Goal: Information Seeking & Learning: Find specific fact

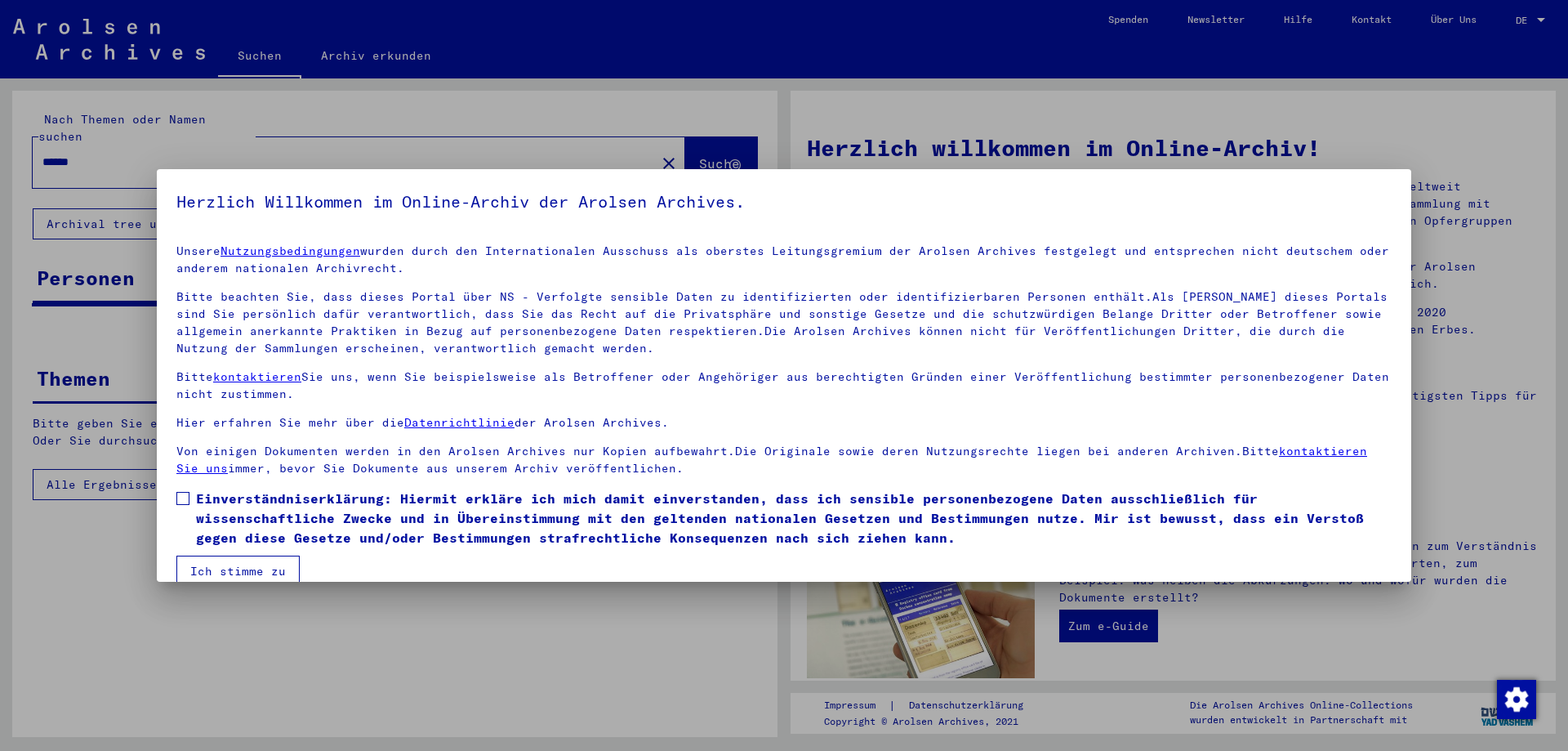
click at [251, 564] on button "Ich stimme zu" at bounding box center [238, 571] width 123 height 31
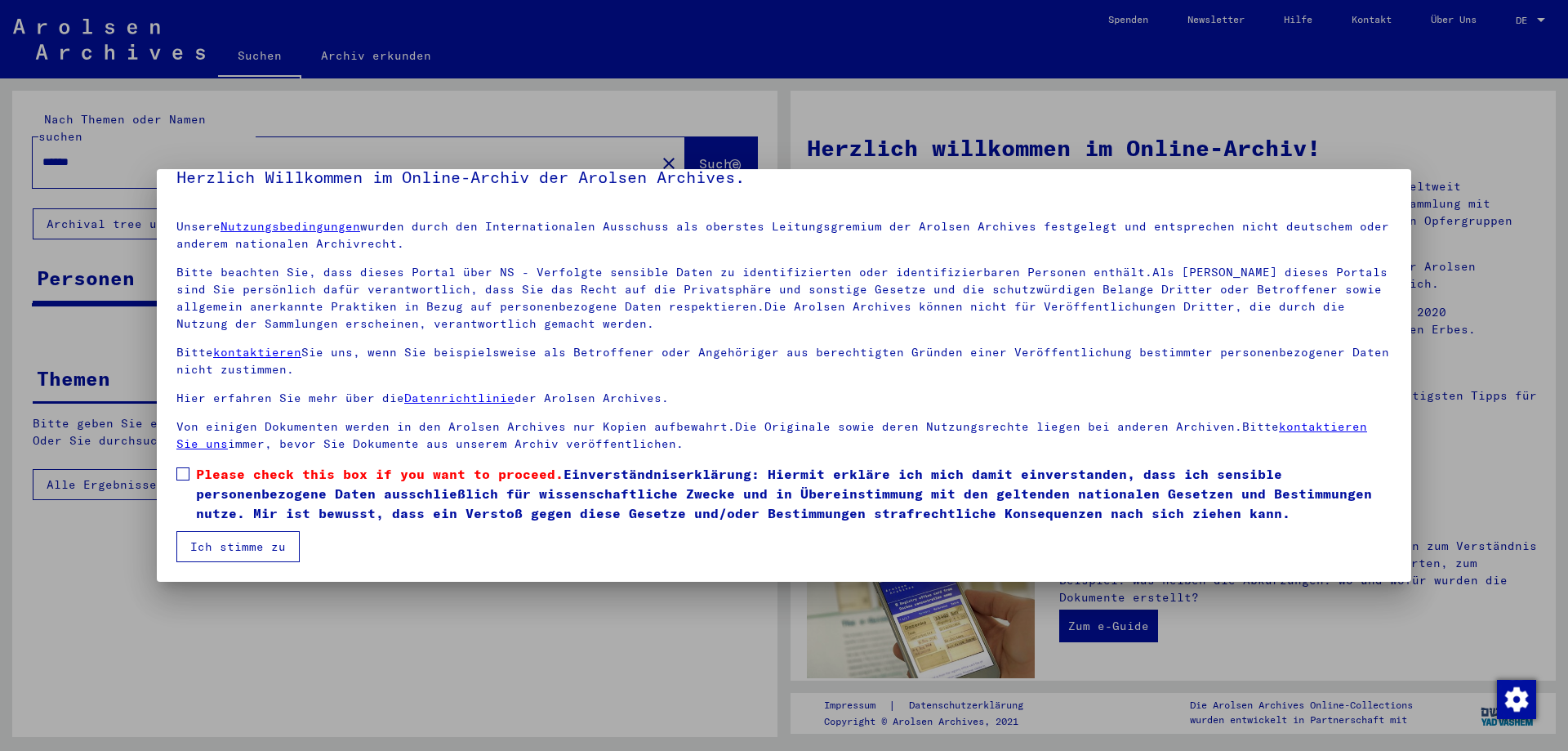
click at [221, 502] on span "Please check this box if you want to proceed. Einverständniserklärung: Hiermit …" at bounding box center [794, 493] width 1196 height 59
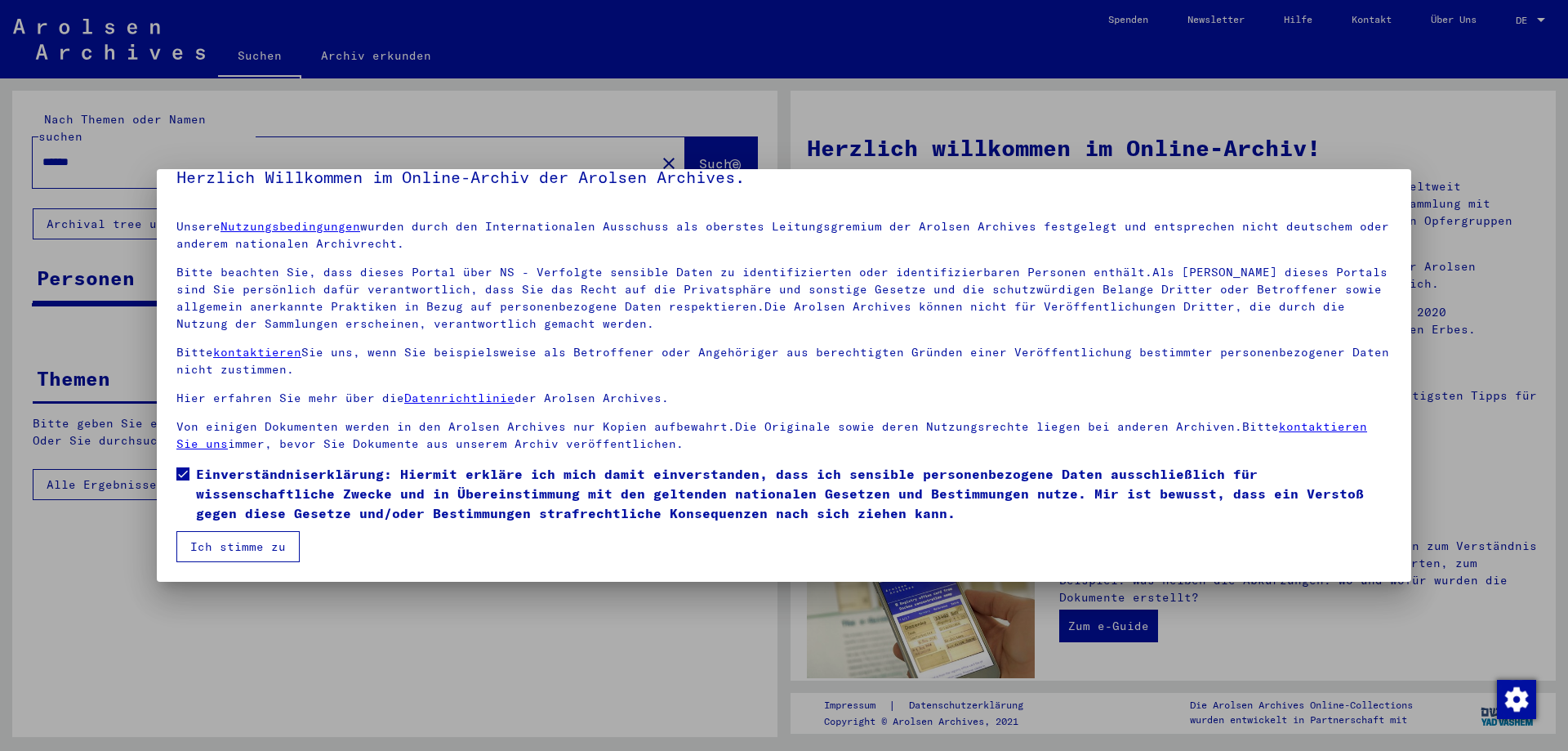
click at [227, 542] on button "Ich stimme zu" at bounding box center [238, 546] width 123 height 31
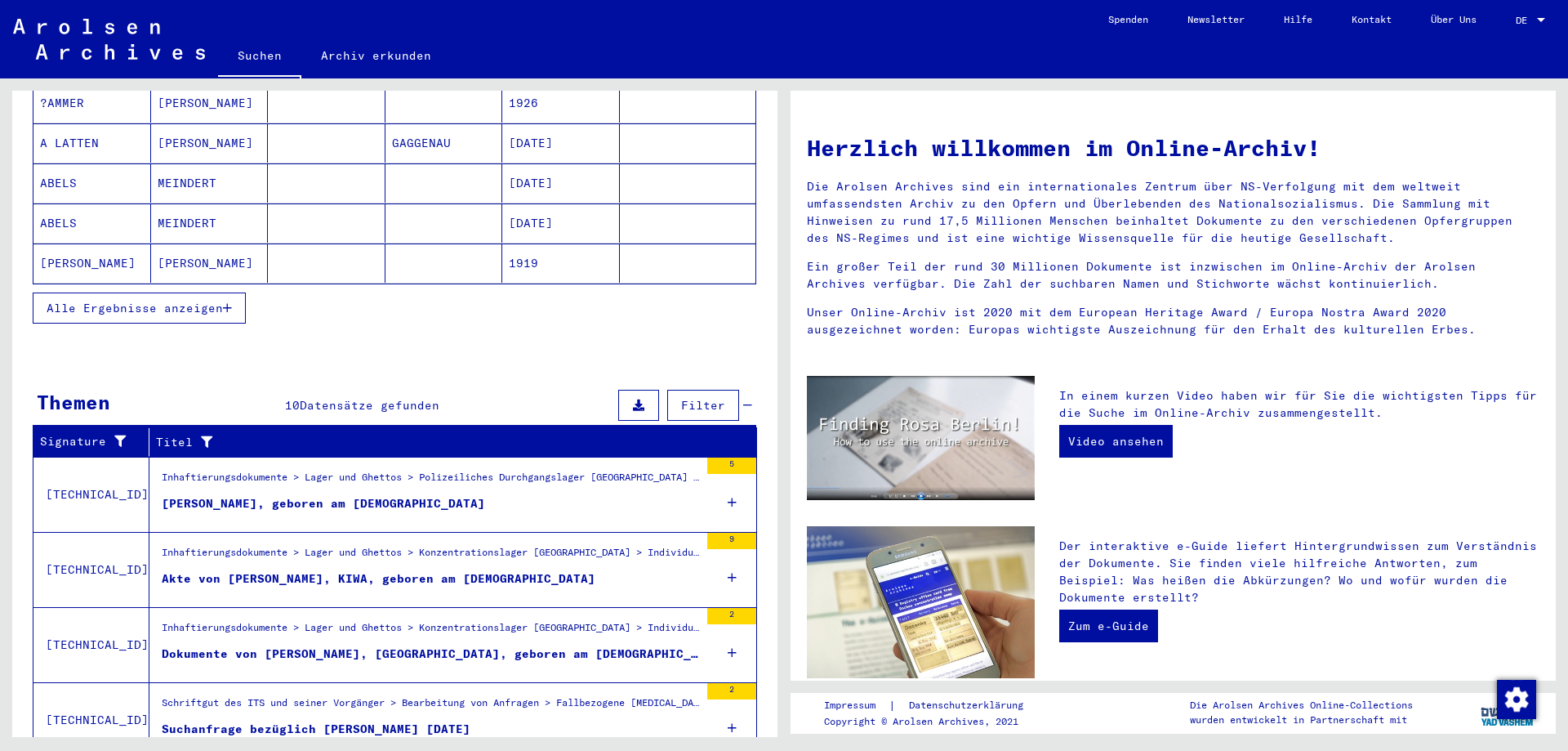
scroll to position [392, 0]
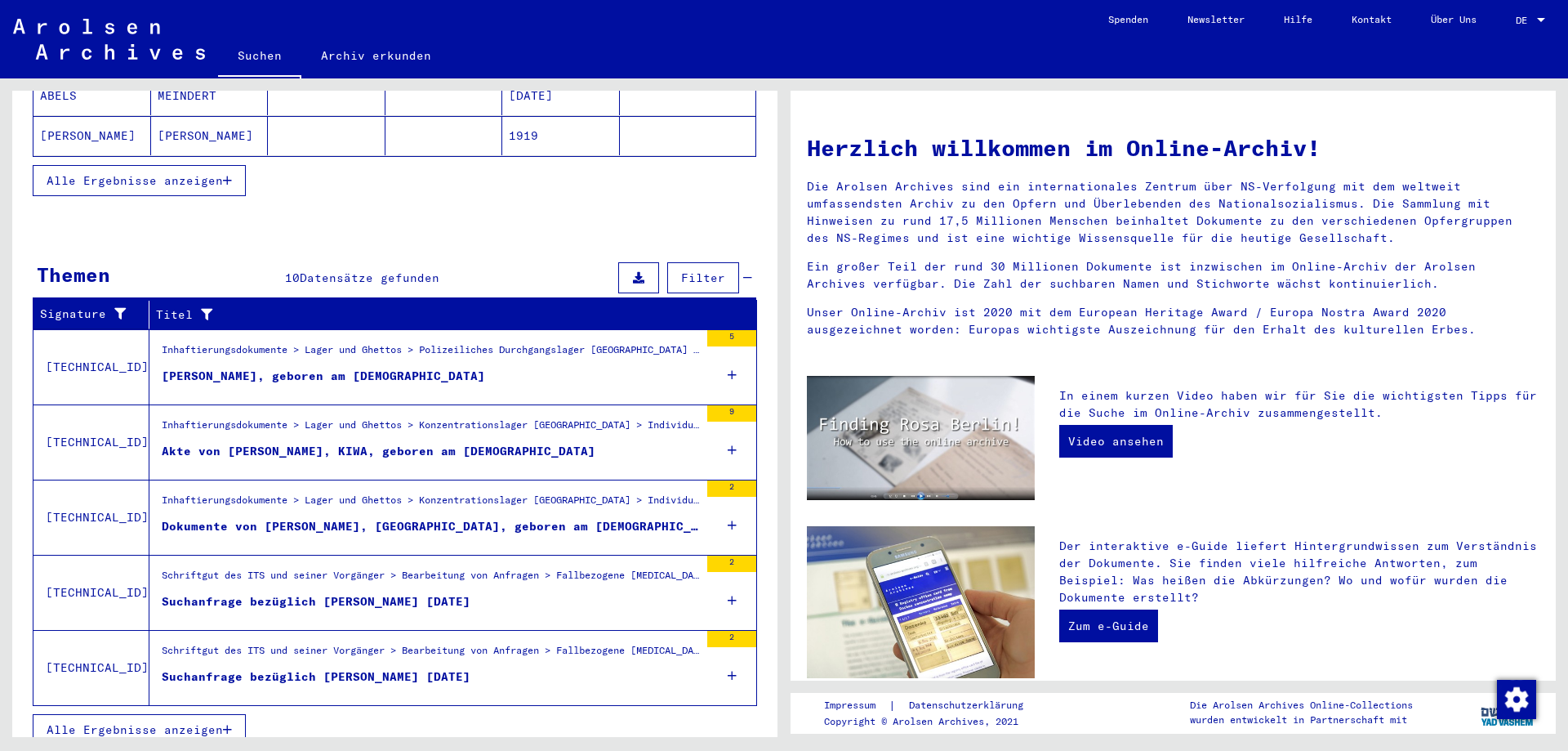
click at [360, 668] on div "Suchanfrage bezüglich [PERSON_NAME] [DATE]" at bounding box center [316, 677] width 309 height 18
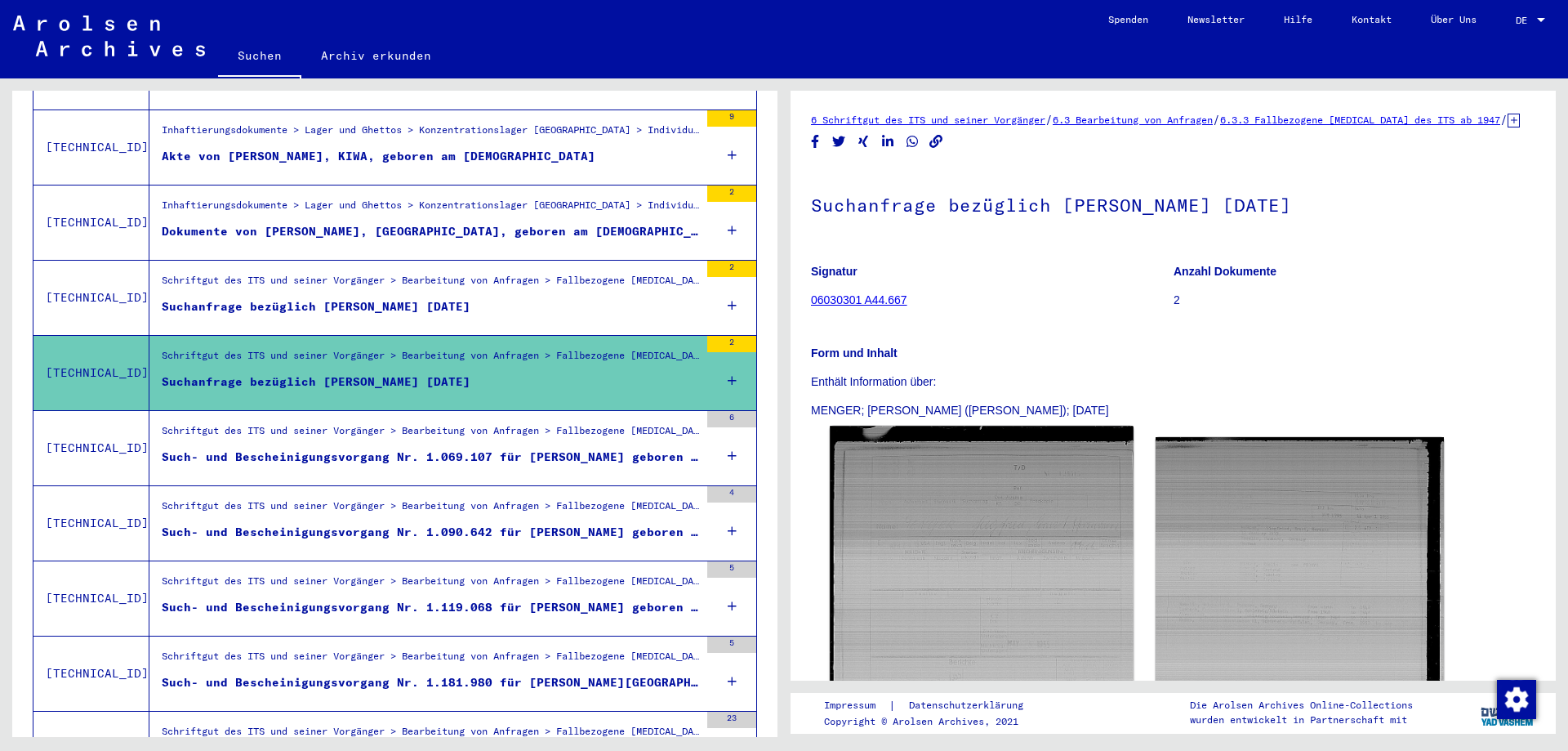
scroll to position [177, 0]
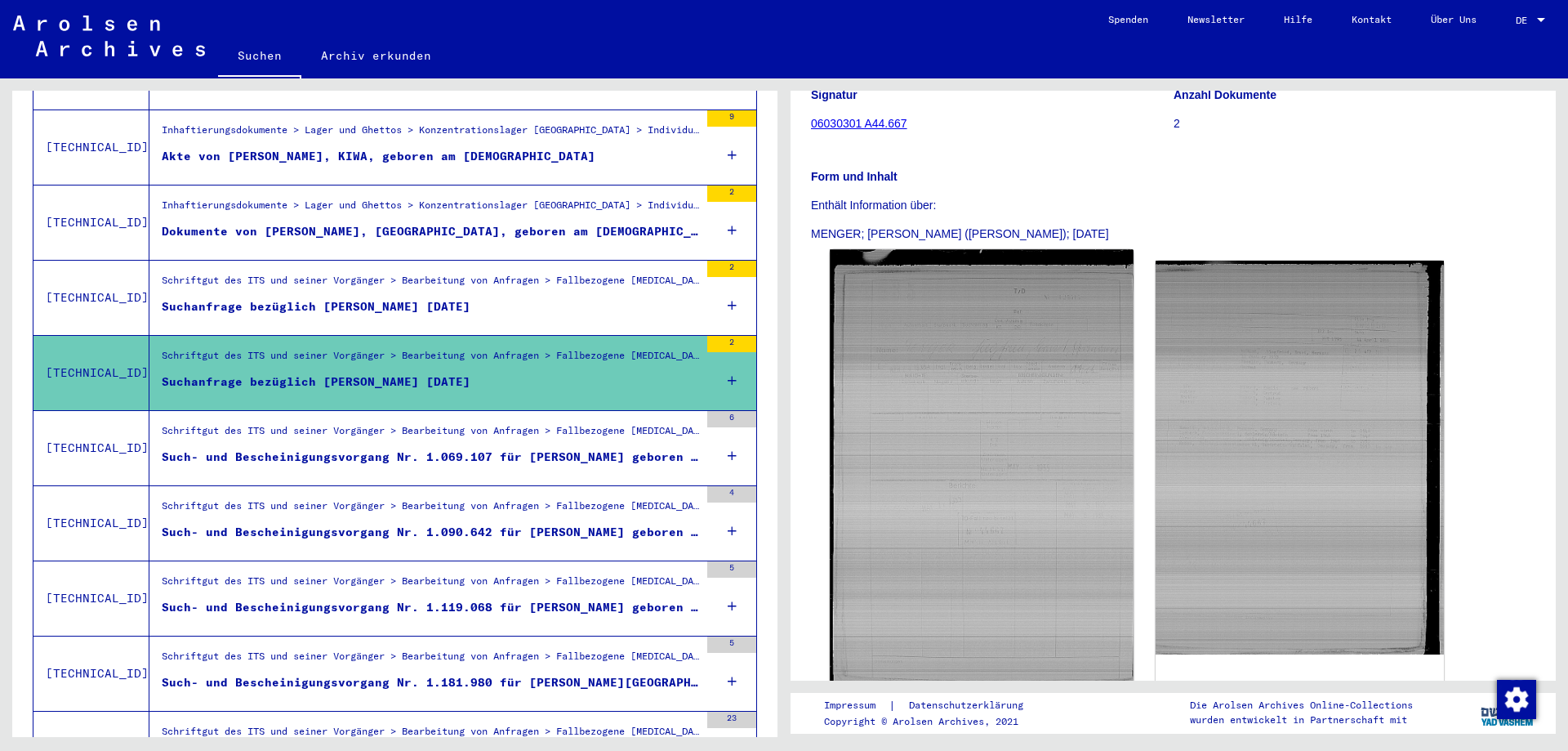
click at [991, 497] on img at bounding box center [981, 479] width 303 height 459
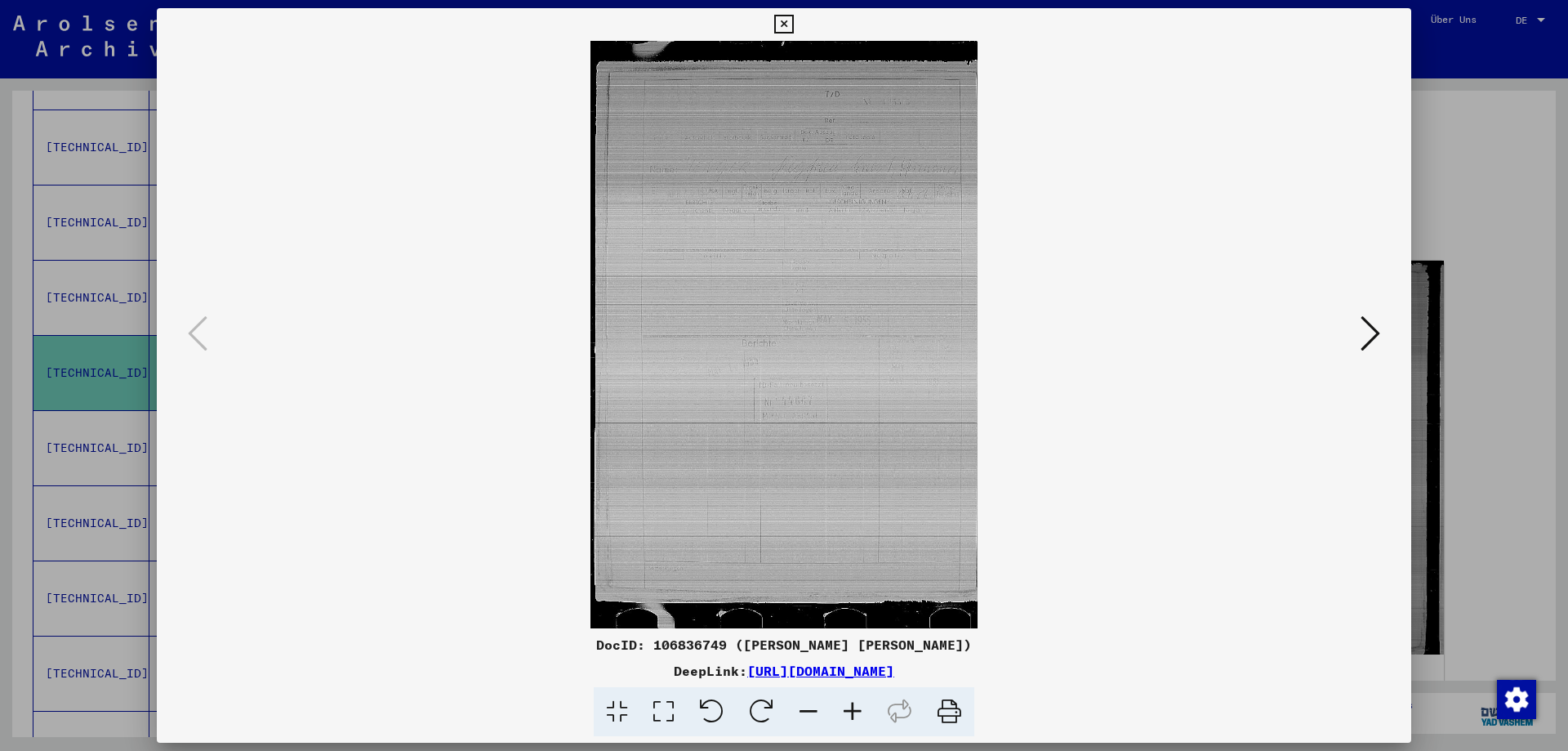
click at [1374, 328] on icon at bounding box center [1370, 333] width 19 height 40
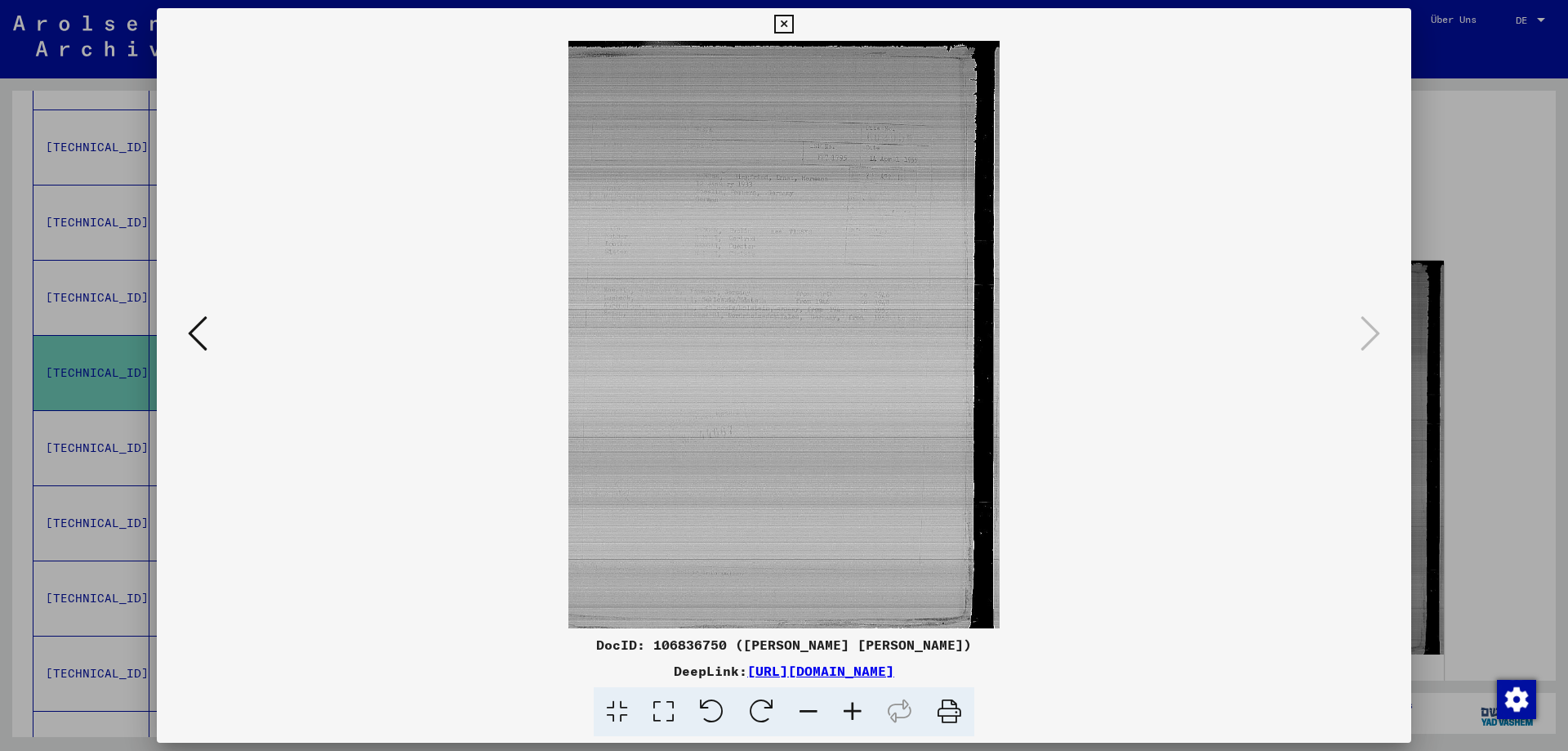
click at [793, 27] on icon at bounding box center [783, 25] width 18 height 19
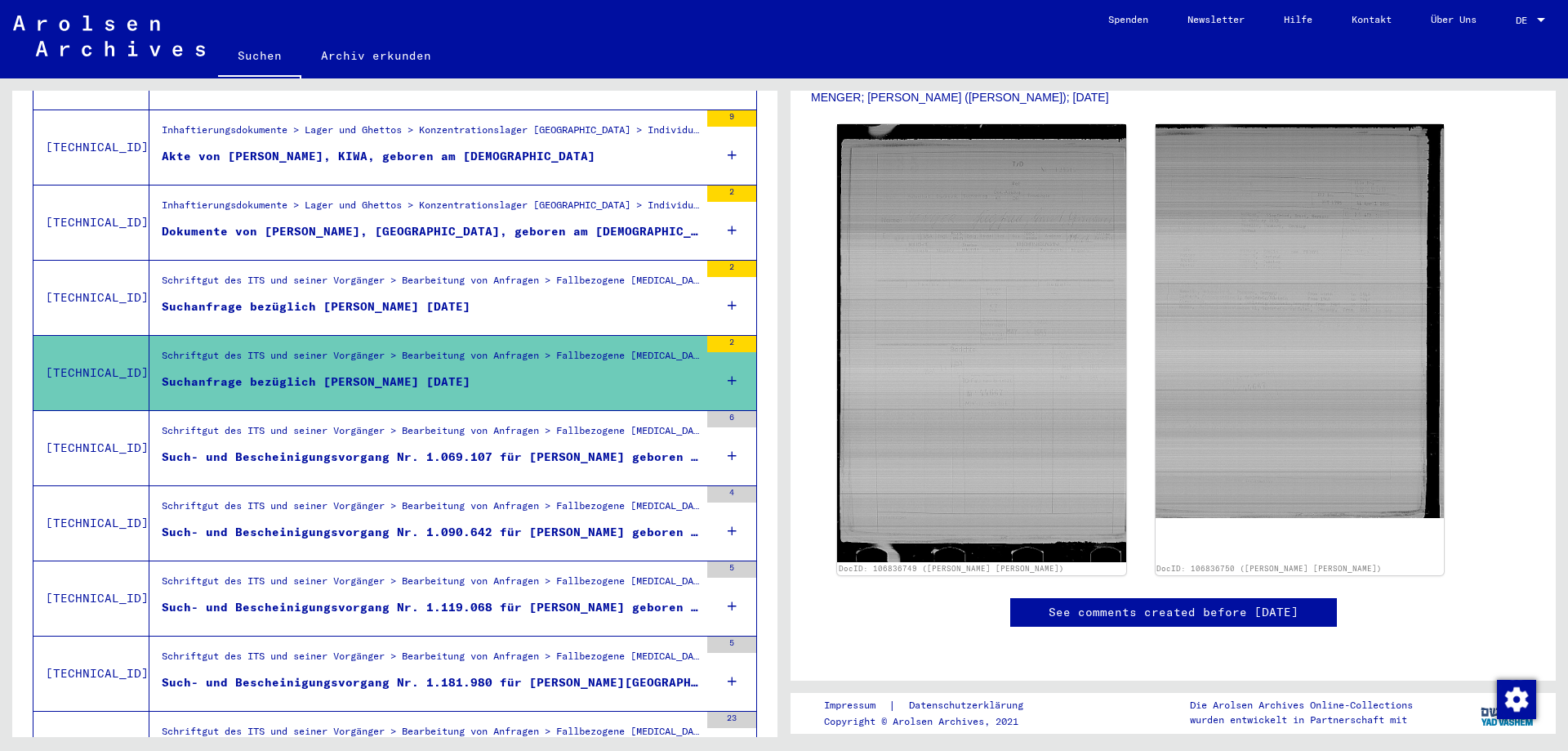
scroll to position [0, 0]
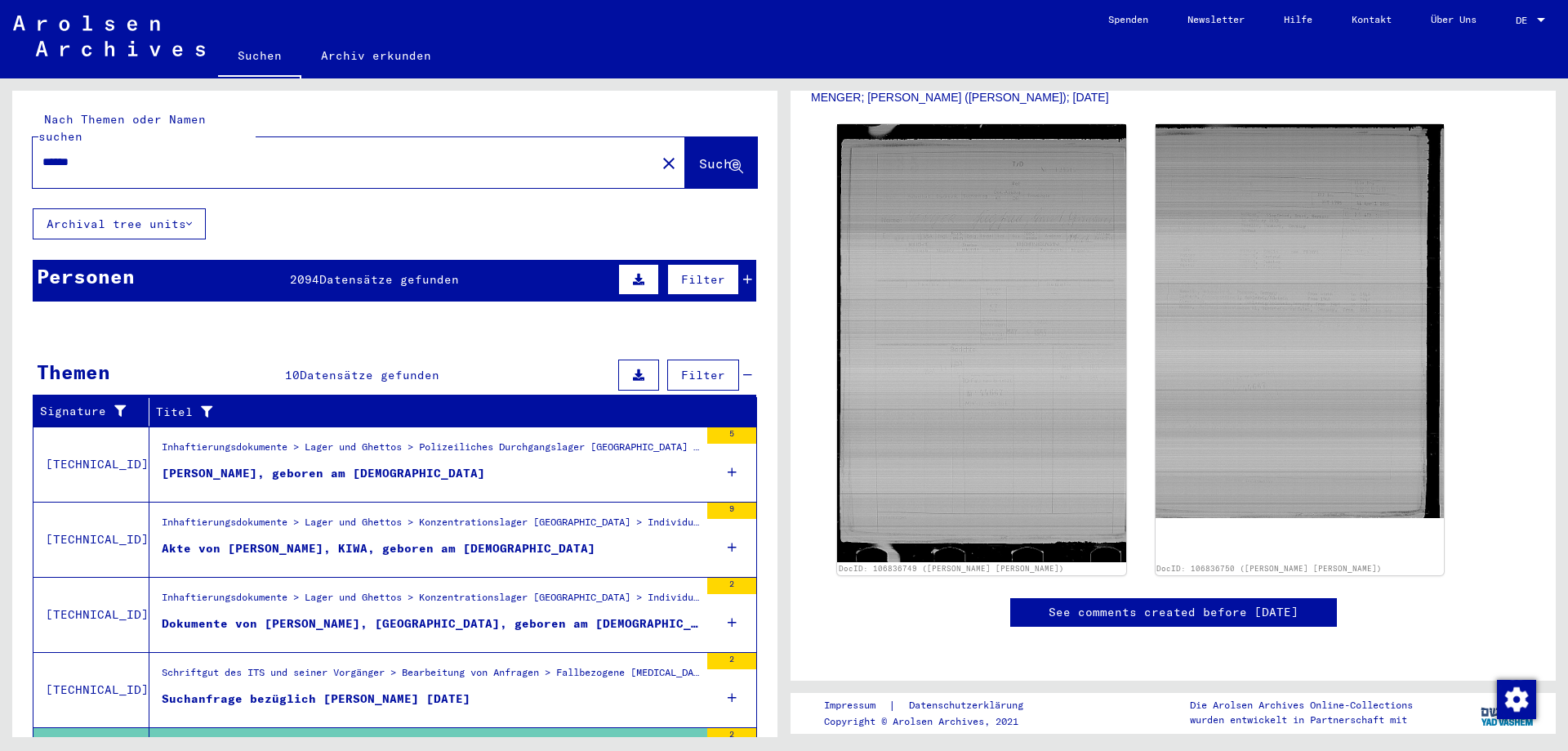
drag, startPoint x: 164, startPoint y: 153, endPoint x: 0, endPoint y: 149, distance: 164.0
click at [42, 154] on input "******" at bounding box center [343, 162] width 603 height 18
type input "********"
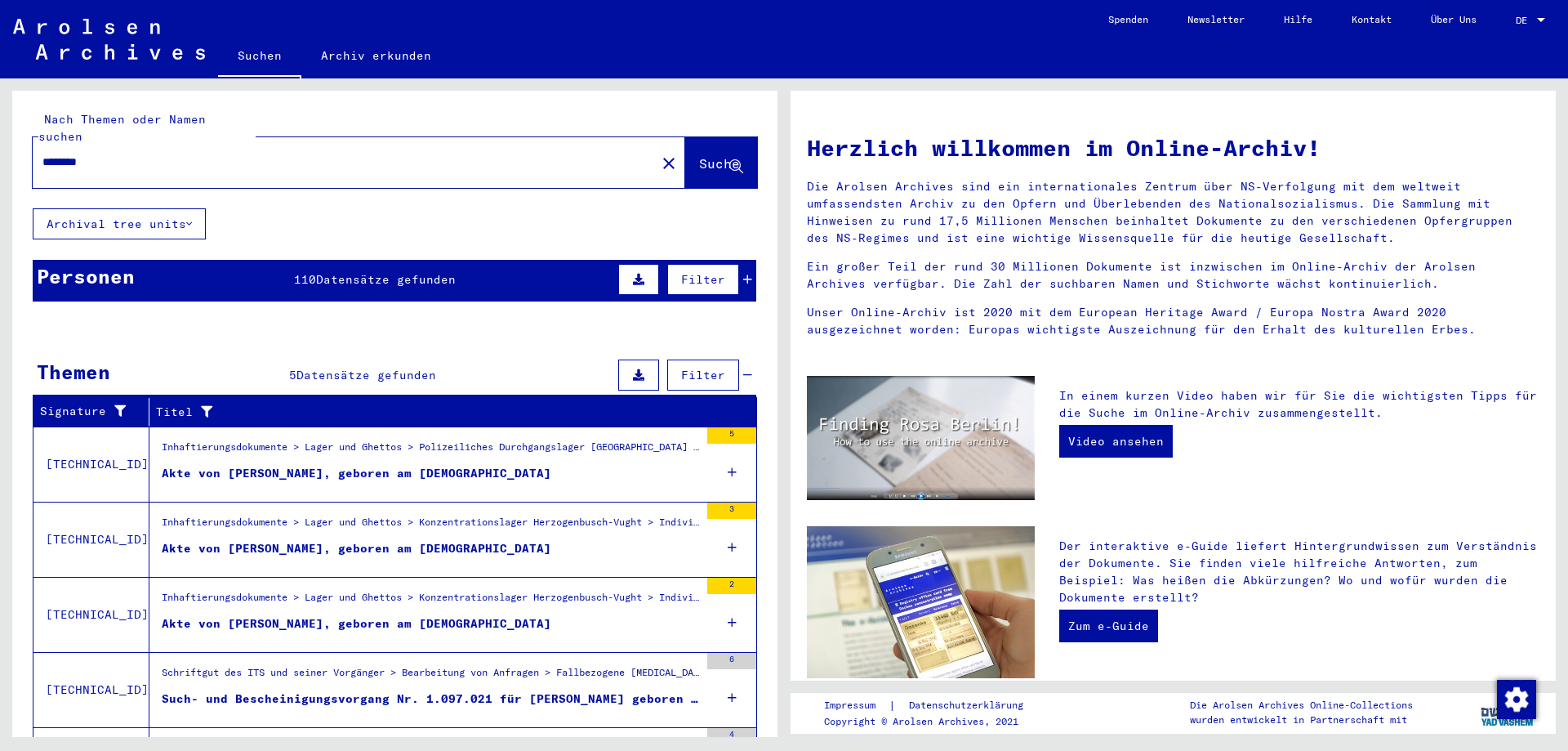
scroll to position [97, 0]
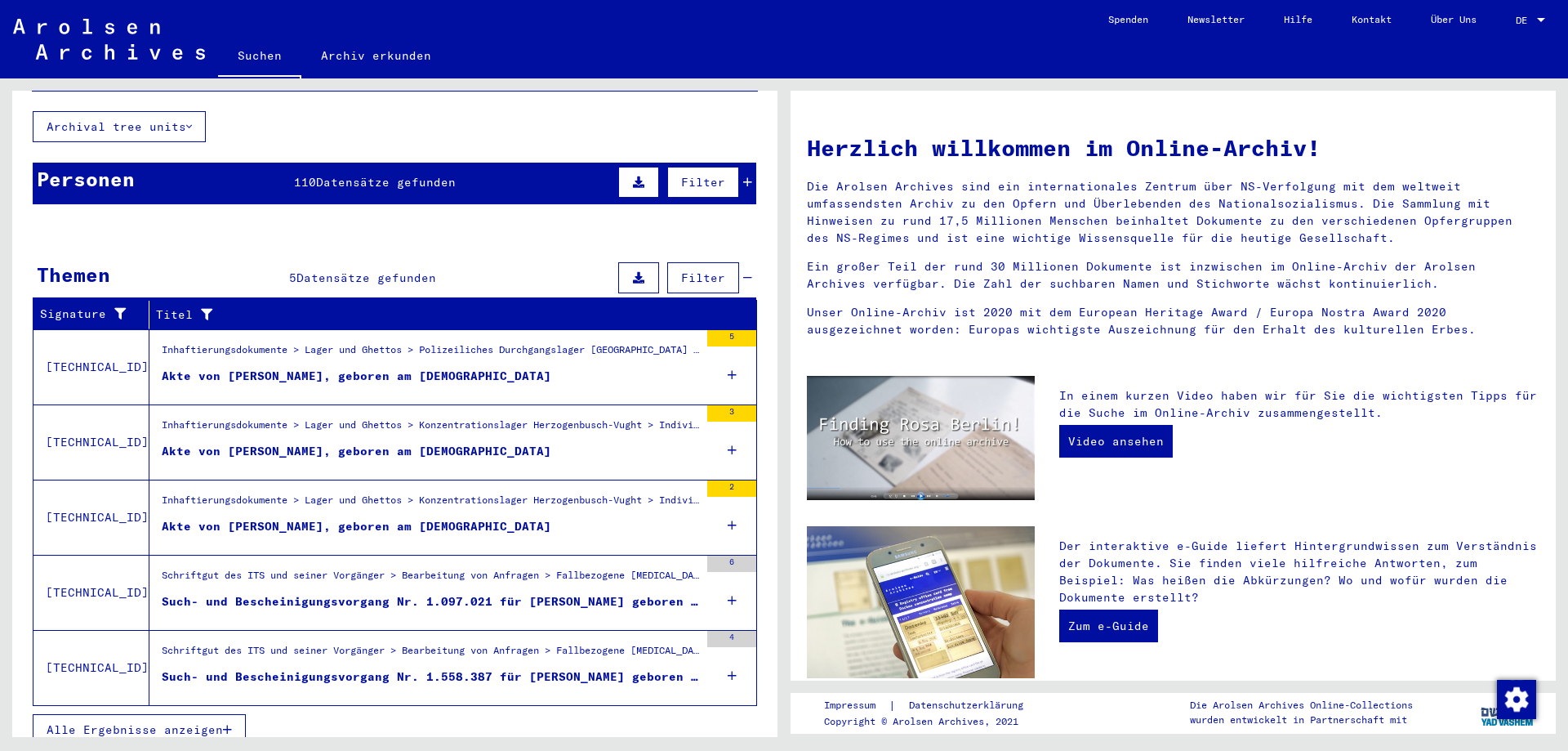
click at [142, 714] on button "Alle Ergebnisse anzeigen" at bounding box center [139, 729] width 213 height 31
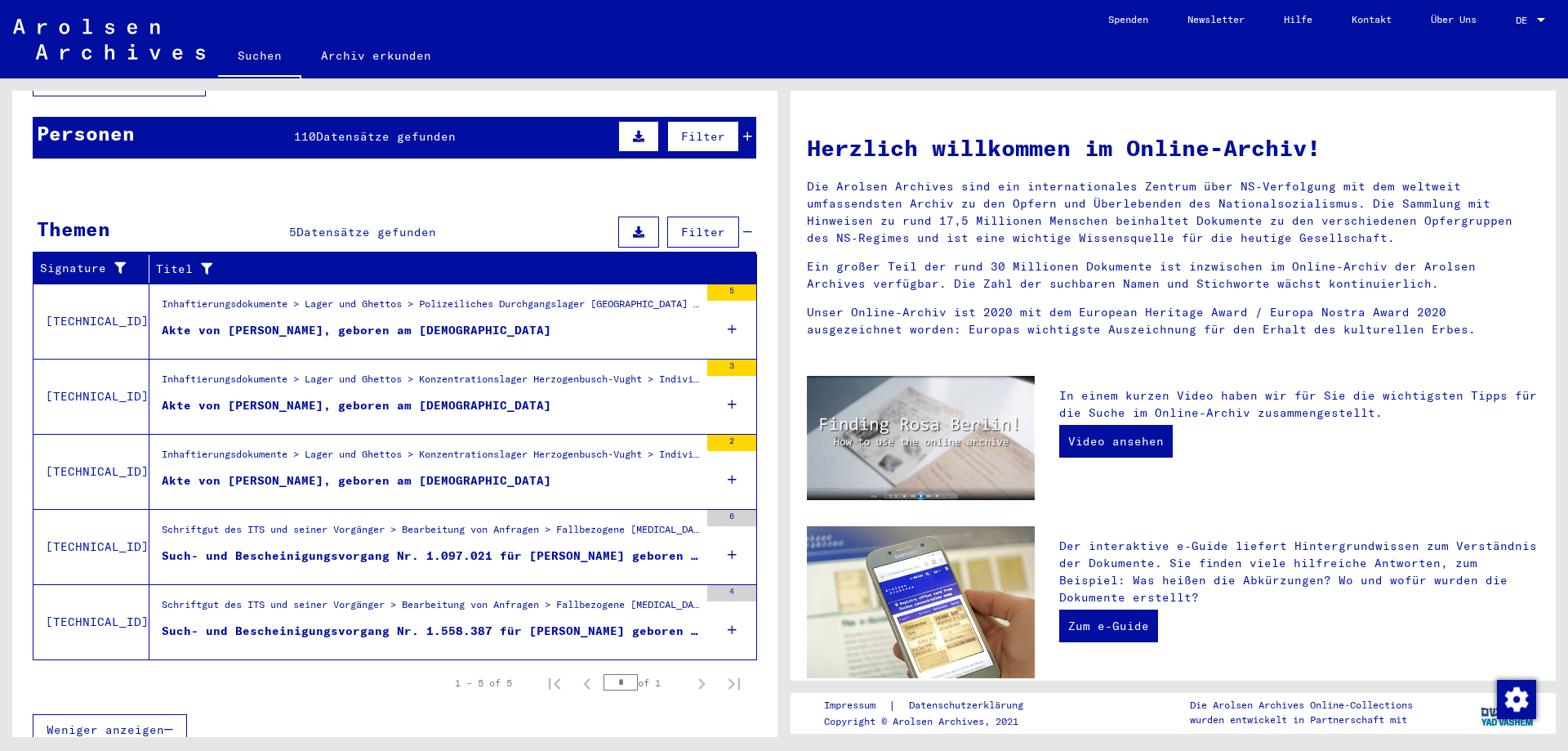
click at [289, 321] on div "Akte von [PERSON_NAME], geboren am [DEMOGRAPHIC_DATA]" at bounding box center [356, 330] width 390 height 18
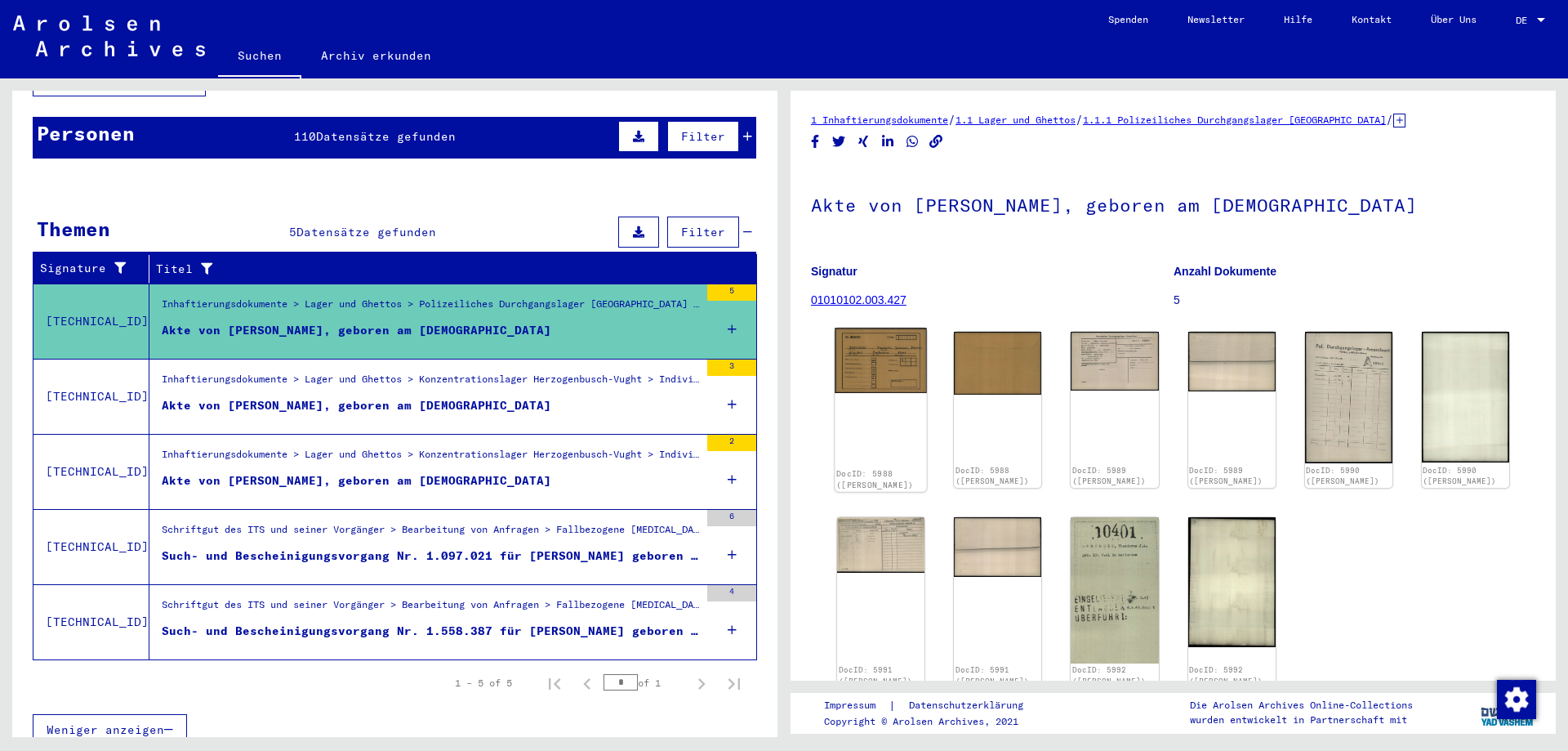
click at [879, 367] on img at bounding box center [881, 360] width 92 height 65
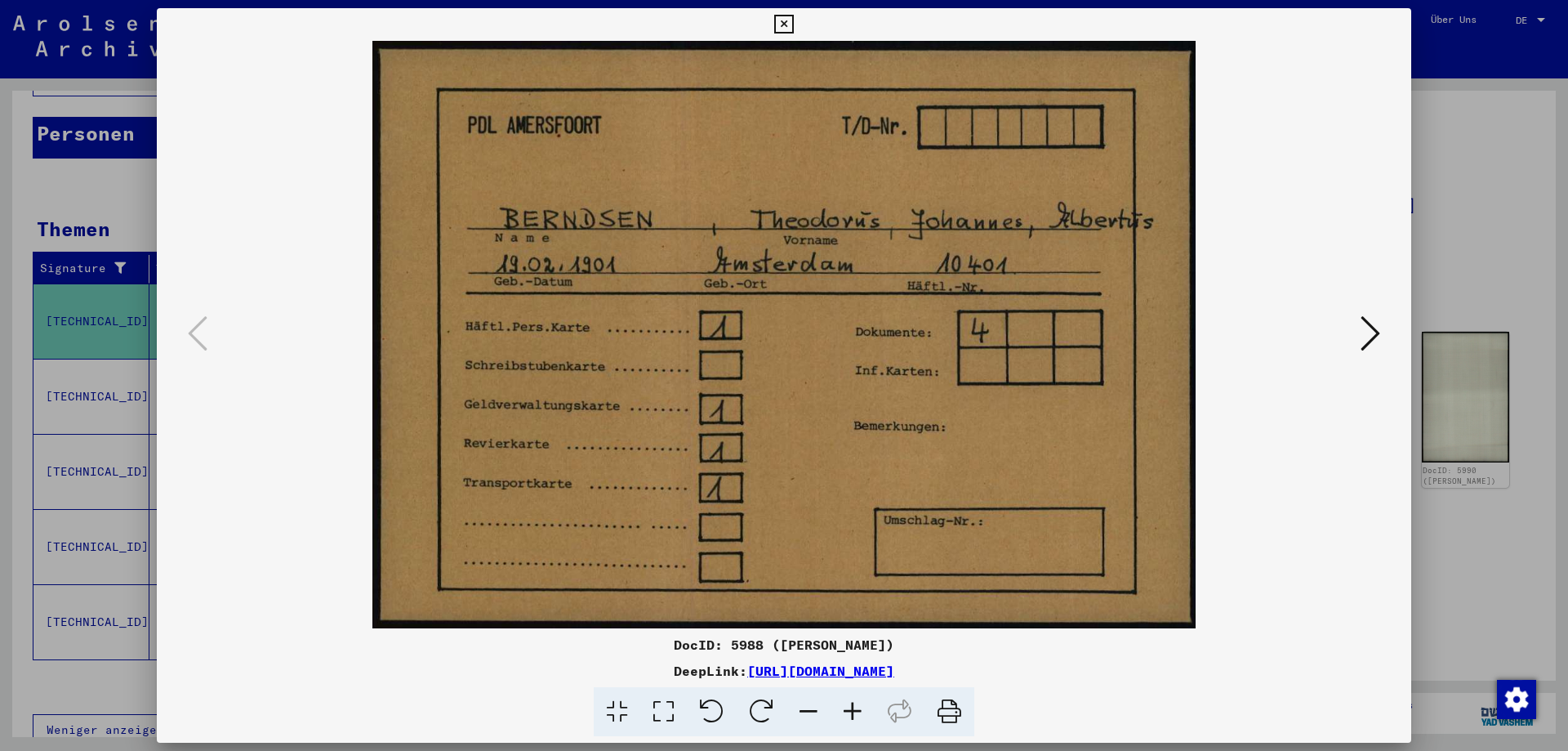
click at [1369, 330] on icon at bounding box center [1370, 333] width 19 height 40
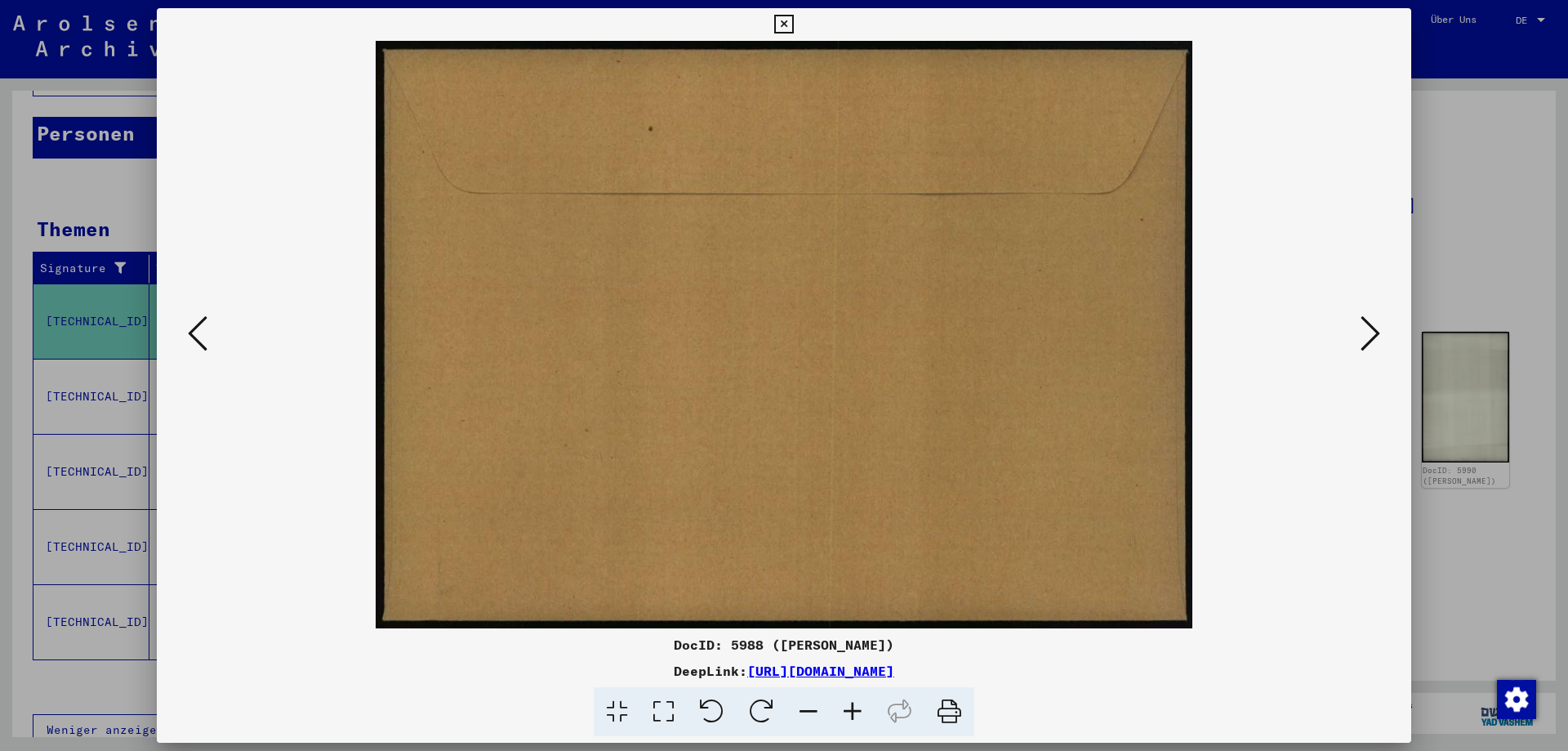
click at [1369, 330] on icon at bounding box center [1370, 333] width 19 height 40
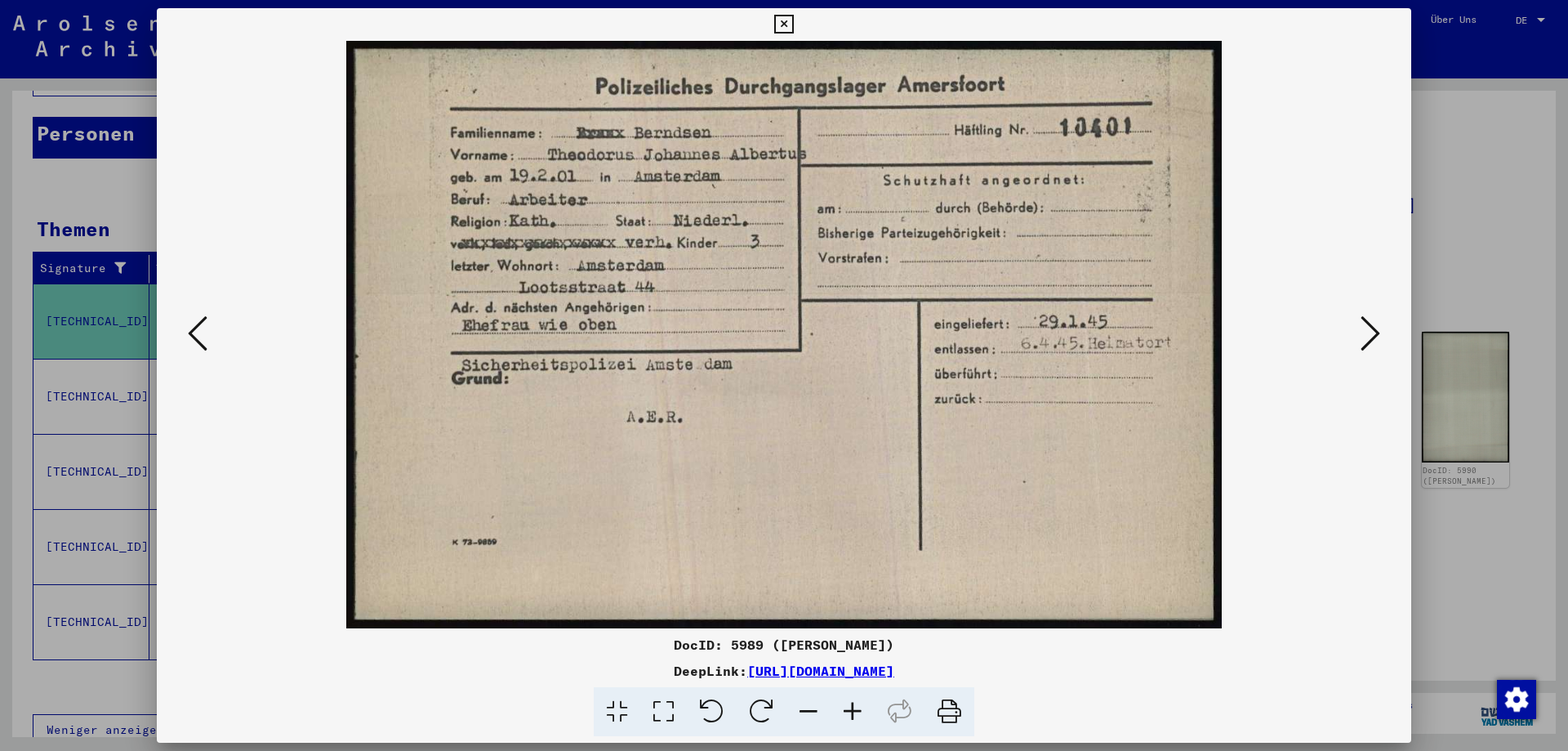
click at [1370, 334] on icon at bounding box center [1370, 333] width 19 height 40
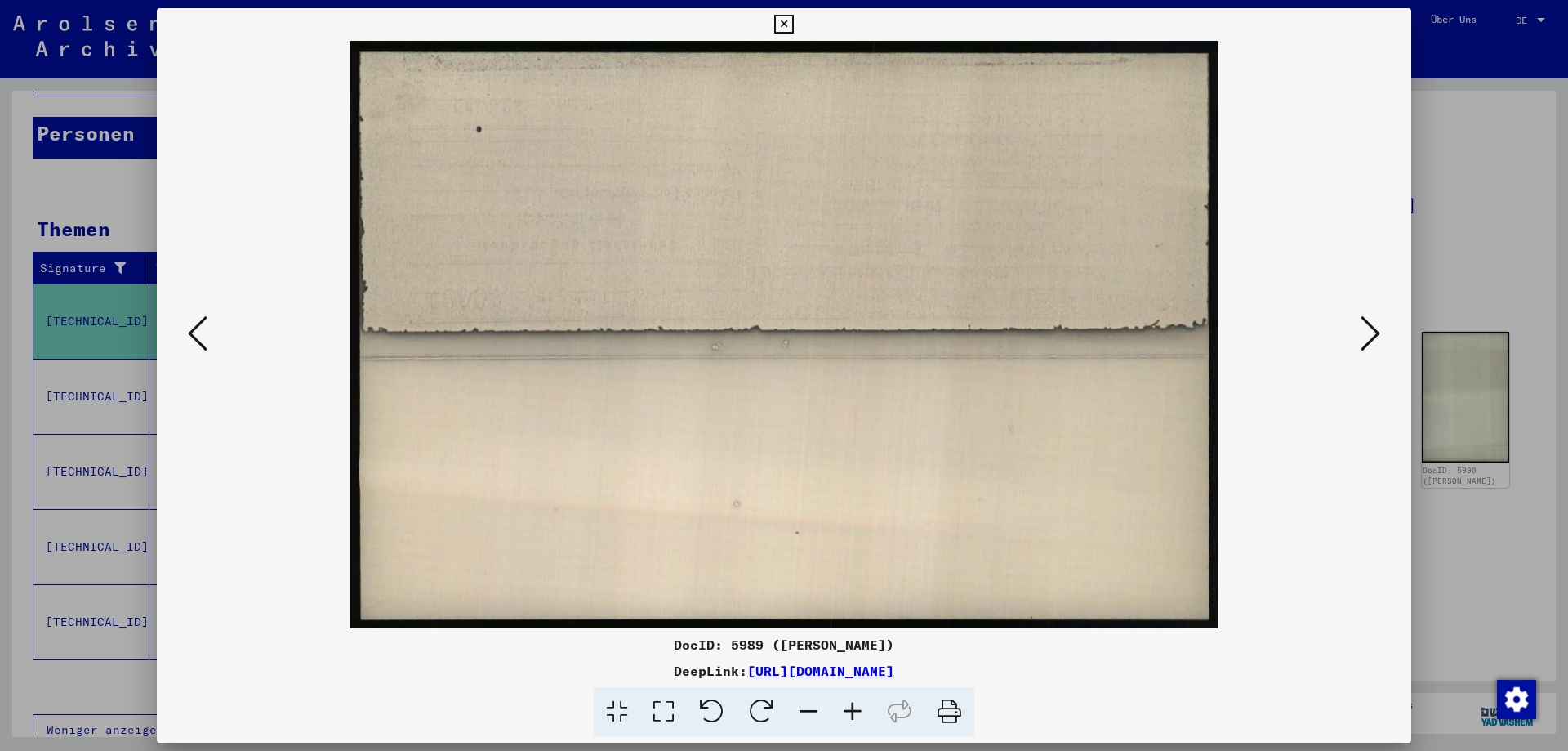
click at [1370, 334] on icon at bounding box center [1370, 333] width 19 height 40
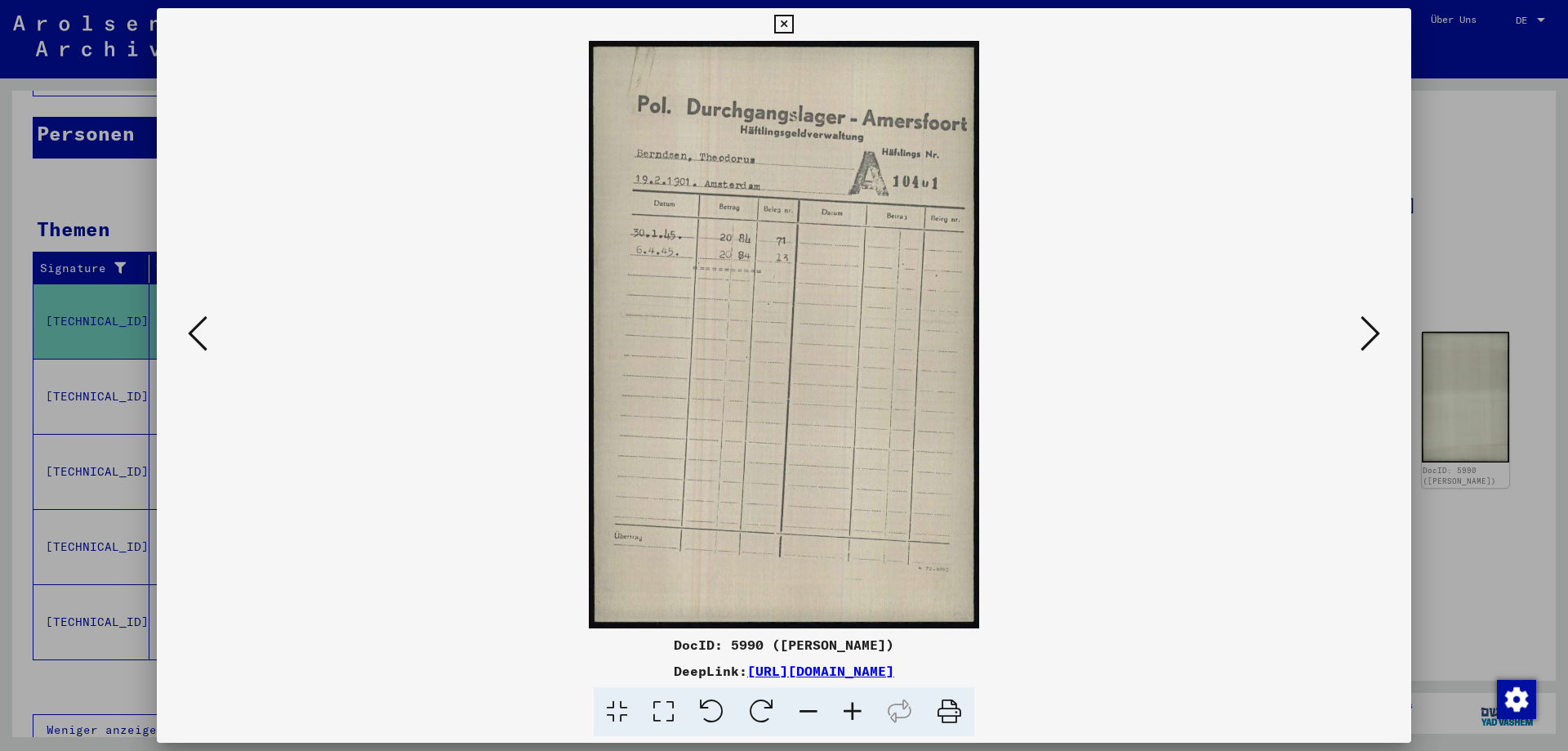
click at [1370, 334] on icon at bounding box center [1370, 333] width 19 height 40
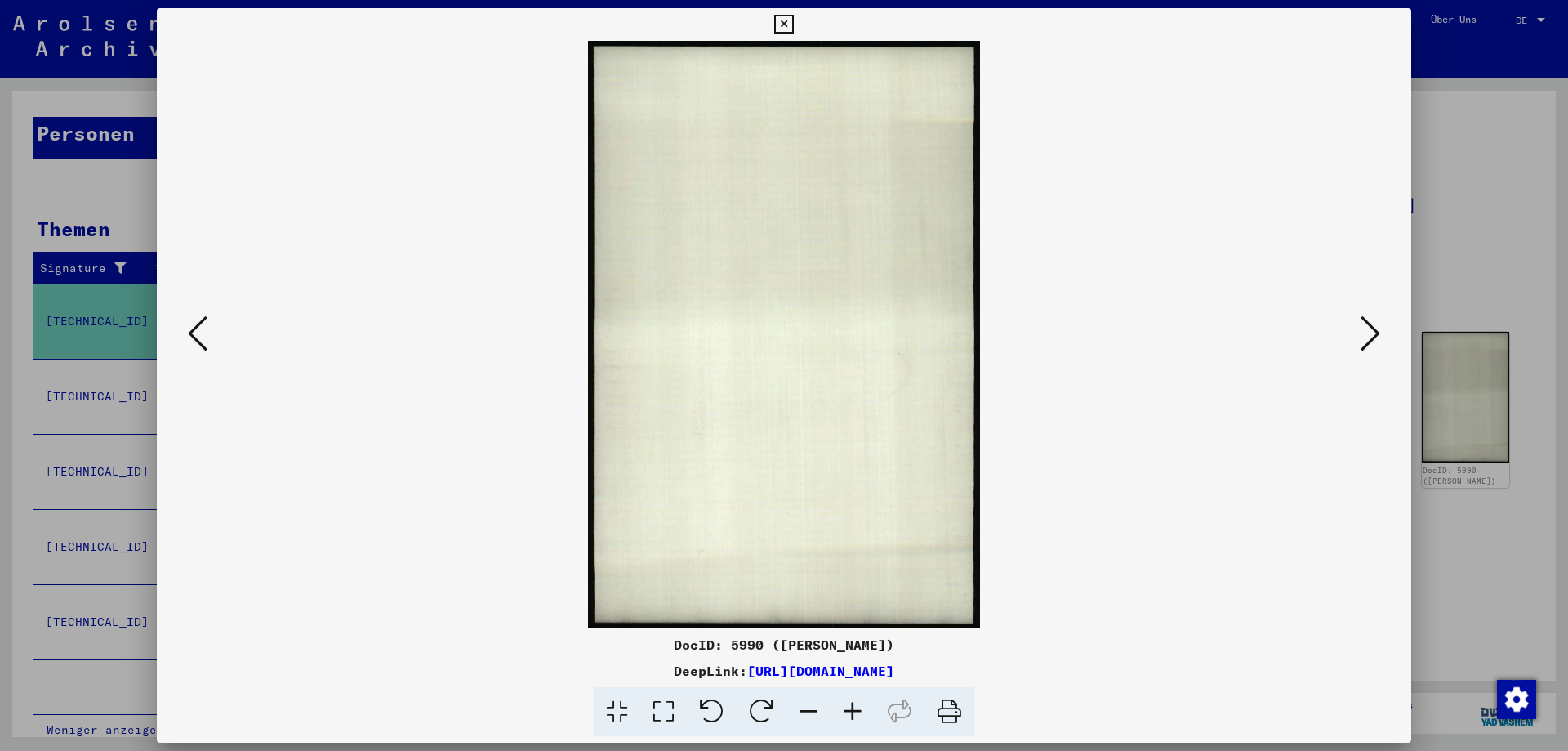
click at [1370, 334] on icon at bounding box center [1370, 333] width 19 height 40
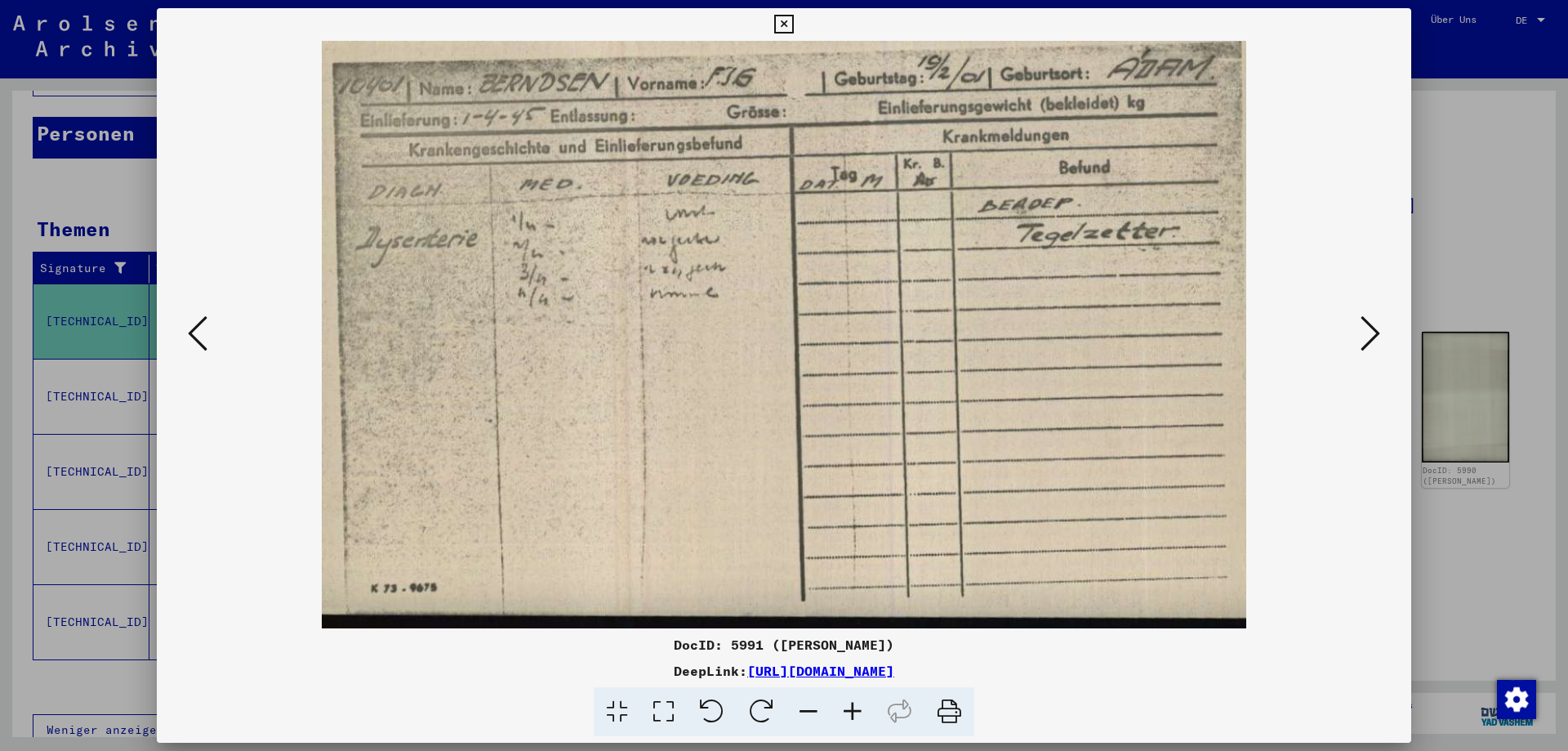
click at [1370, 334] on icon at bounding box center [1370, 333] width 19 height 40
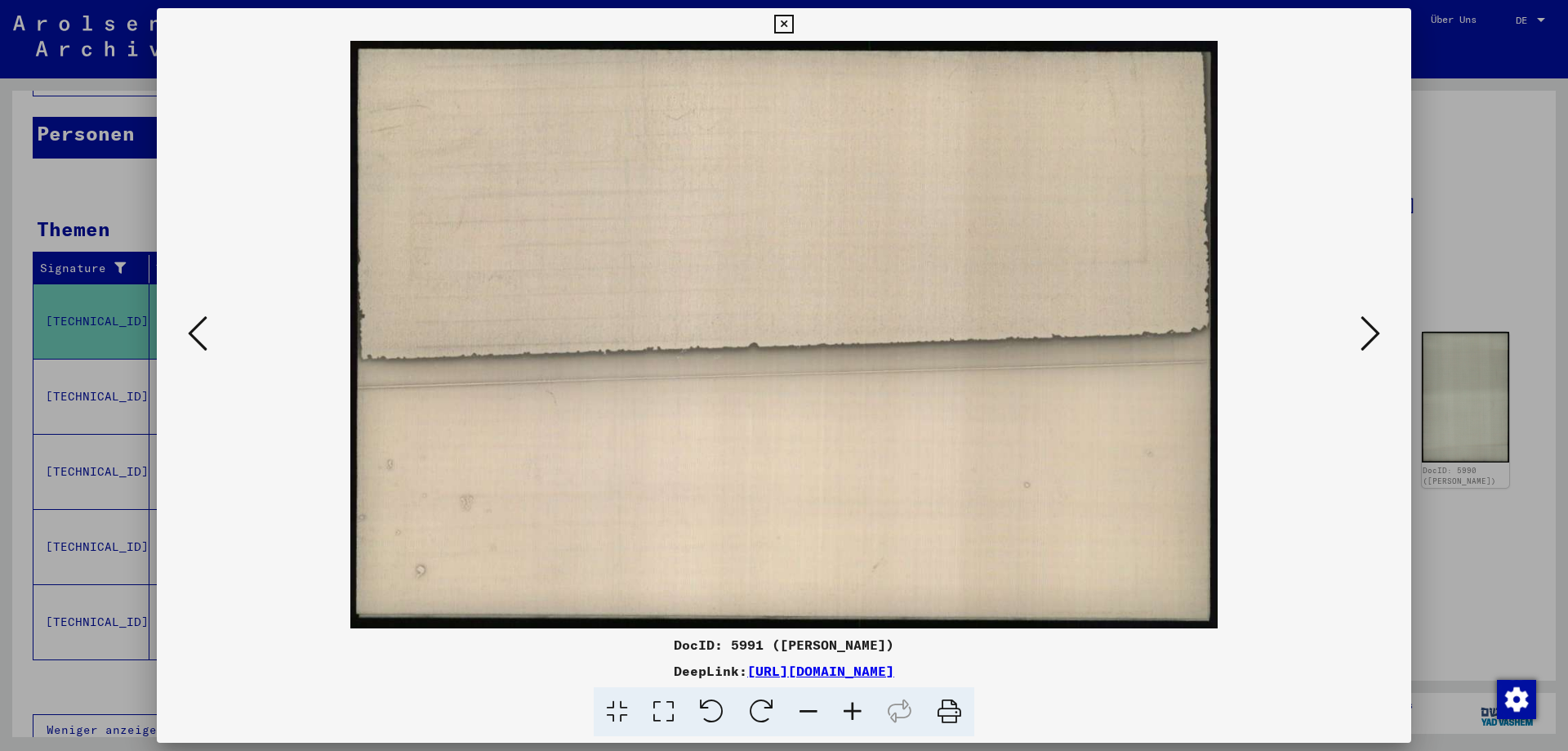
click at [1370, 334] on icon at bounding box center [1370, 333] width 19 height 40
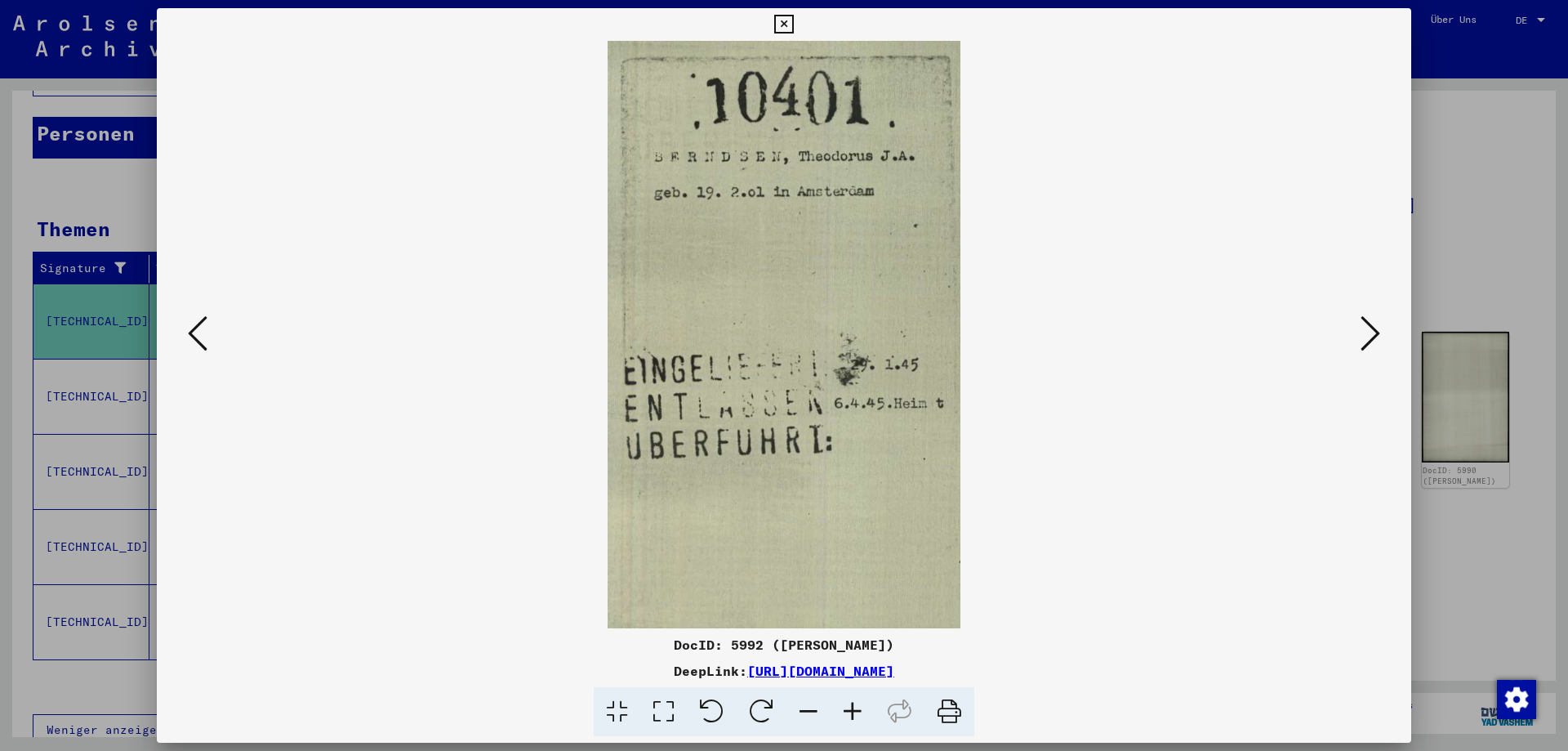
click at [1370, 334] on icon at bounding box center [1370, 333] width 19 height 40
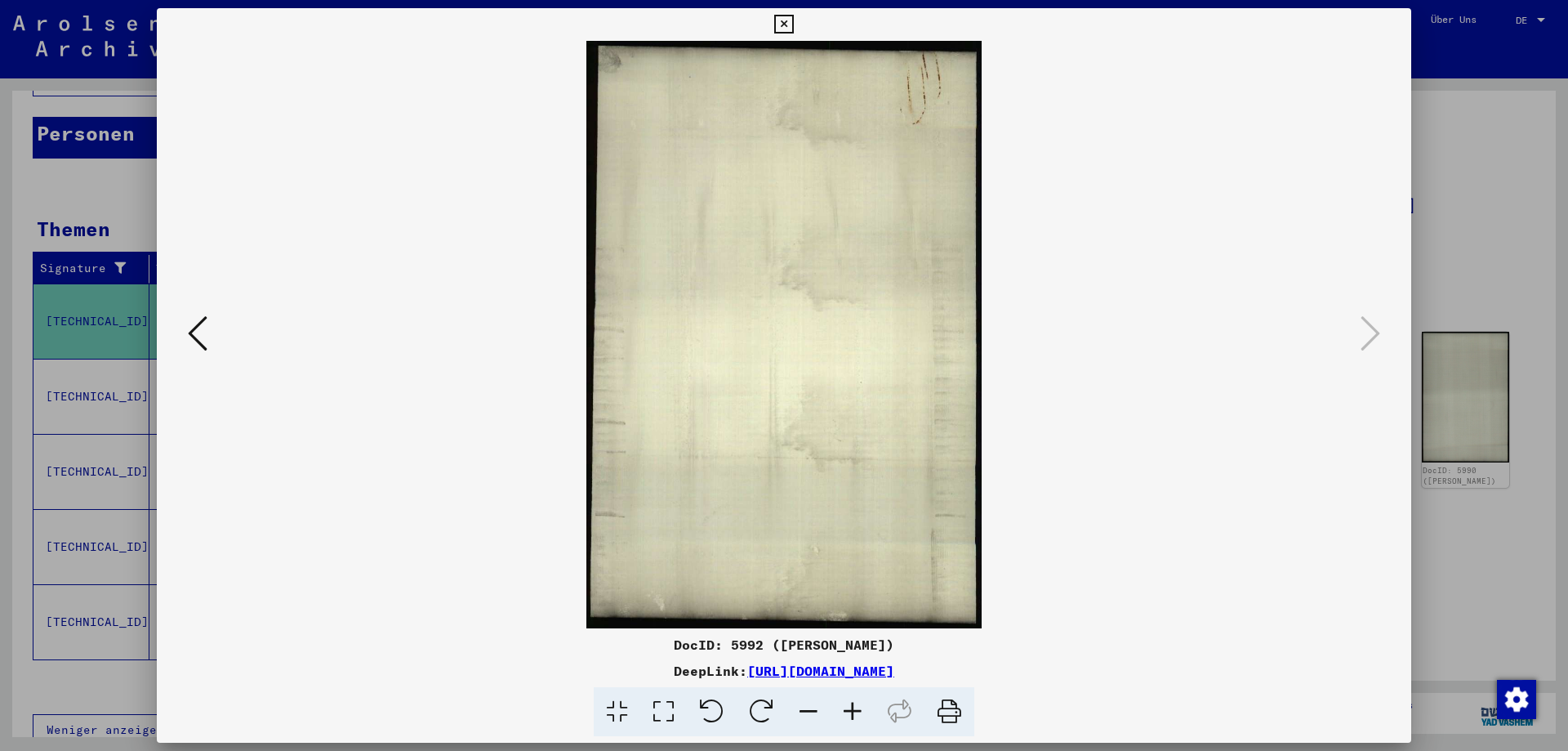
click at [793, 28] on icon at bounding box center [783, 25] width 18 height 19
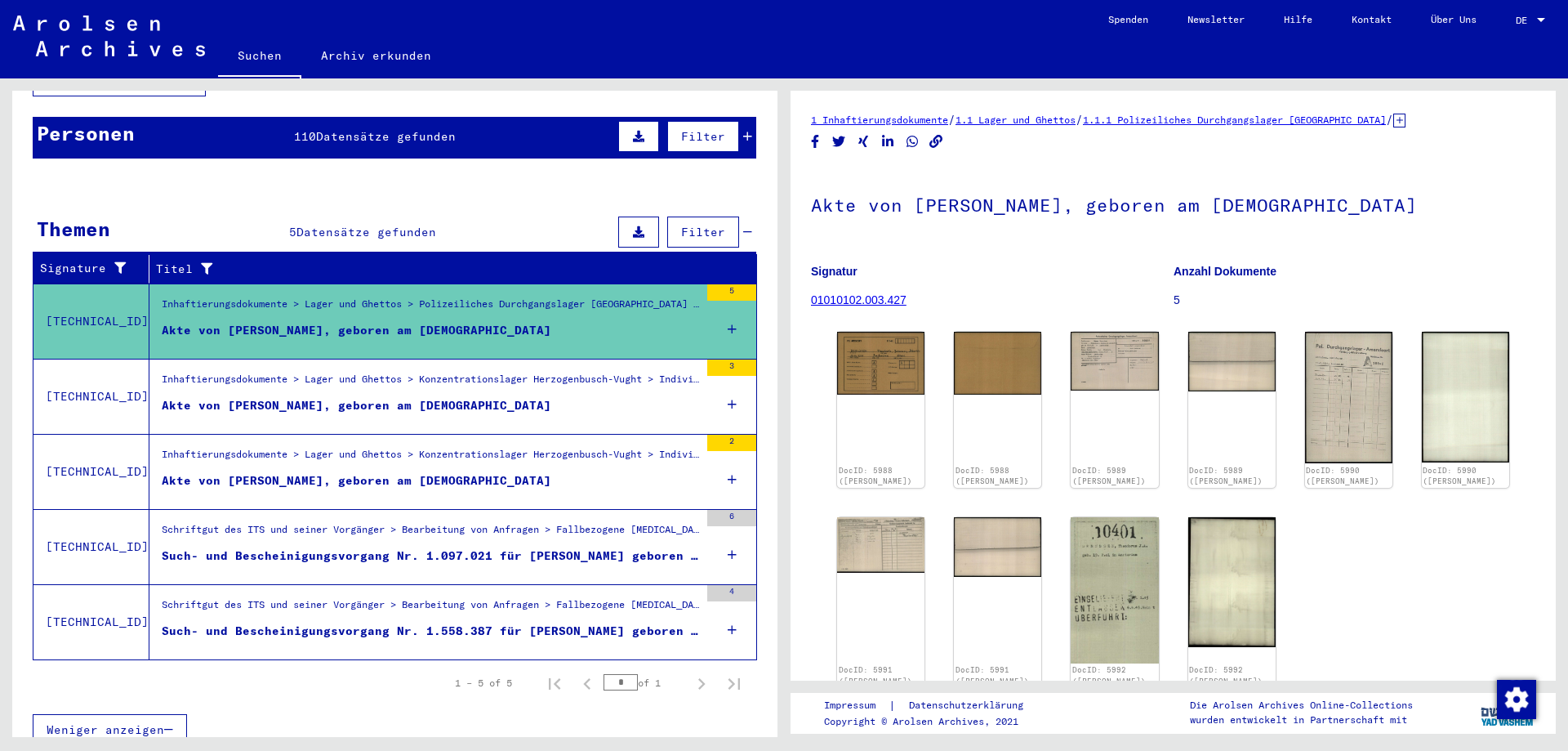
click at [289, 397] on div "Akte von [PERSON_NAME], geboren am [DEMOGRAPHIC_DATA]" at bounding box center [356, 406] width 390 height 18
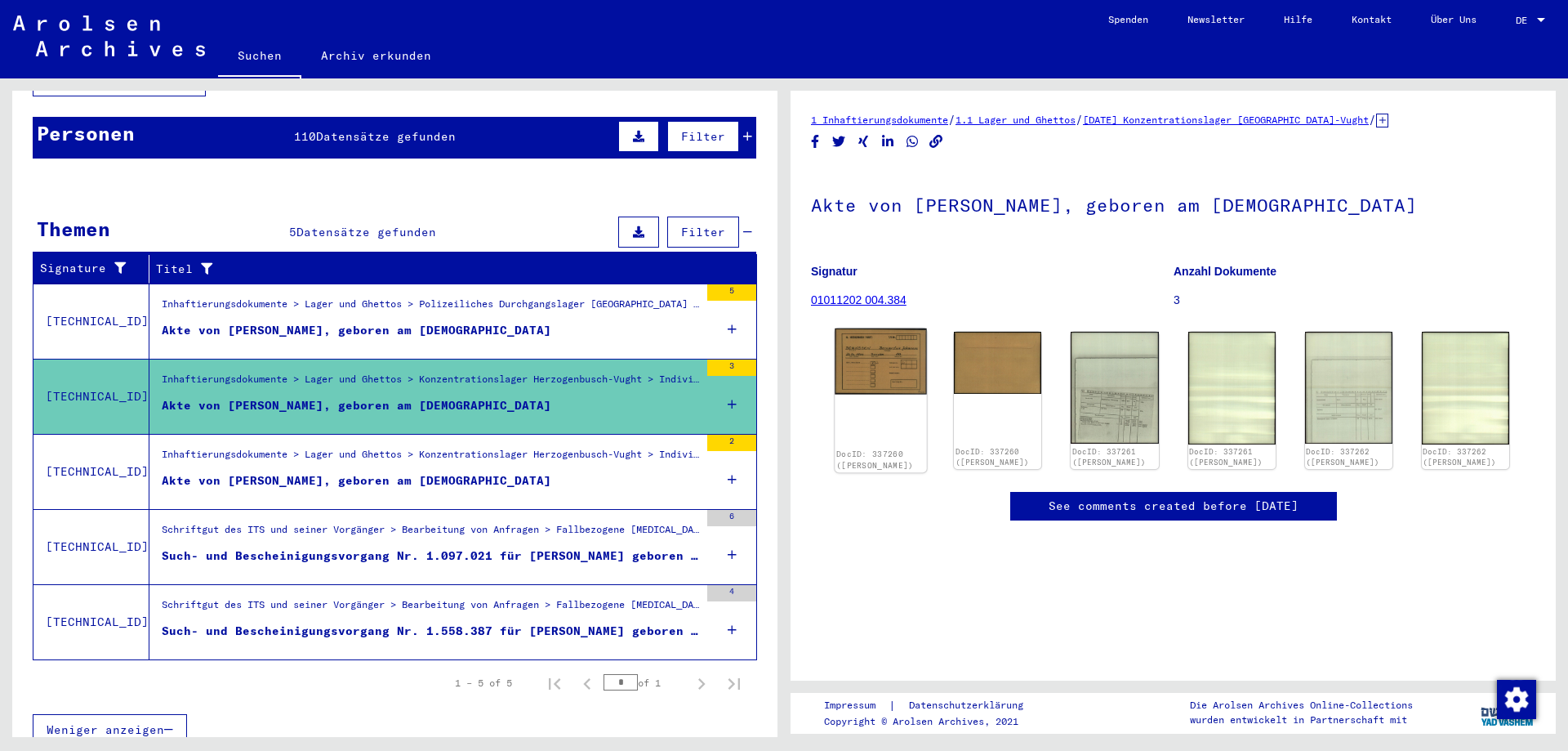
click at [883, 365] on img at bounding box center [881, 361] width 92 height 66
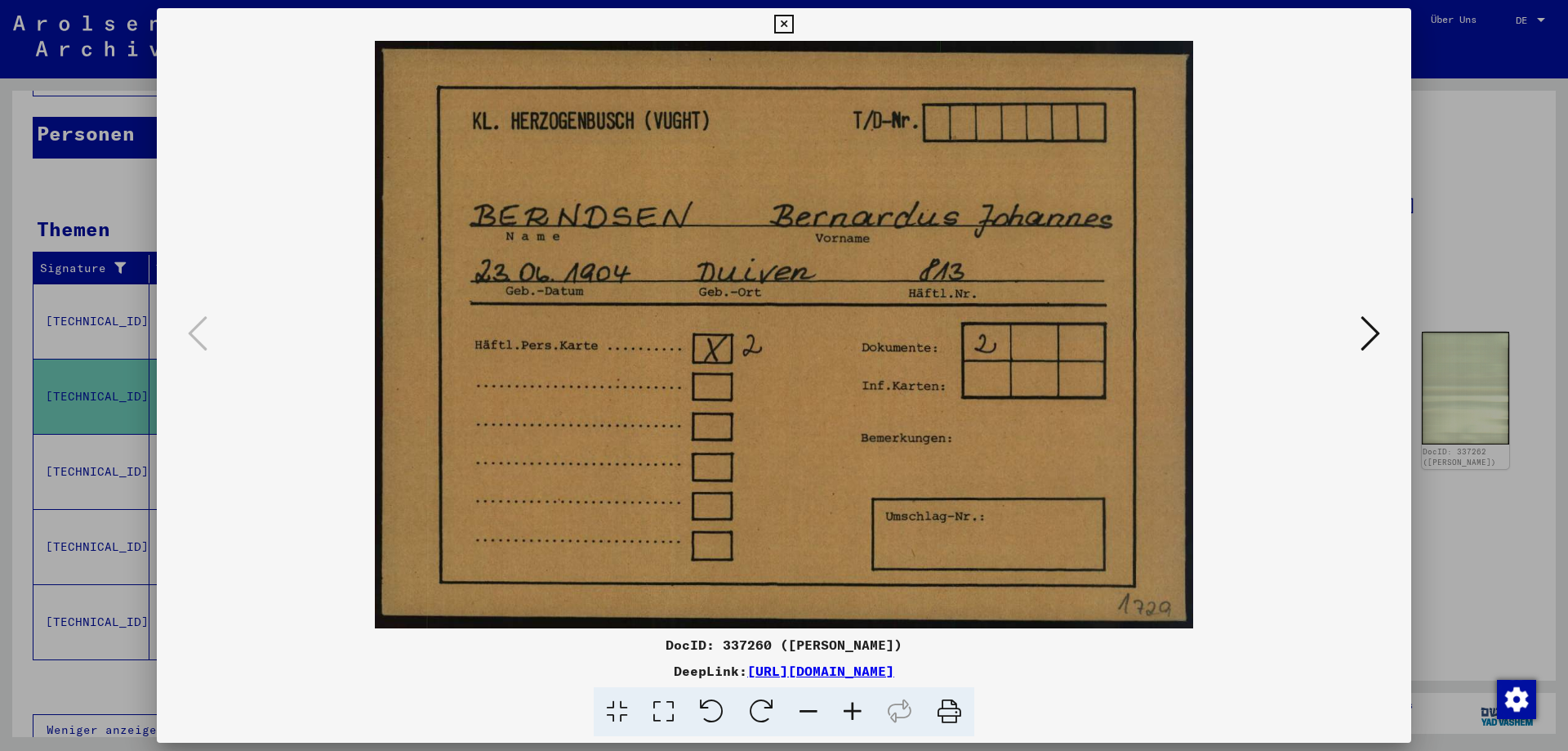
click at [1373, 342] on icon at bounding box center [1370, 333] width 19 height 40
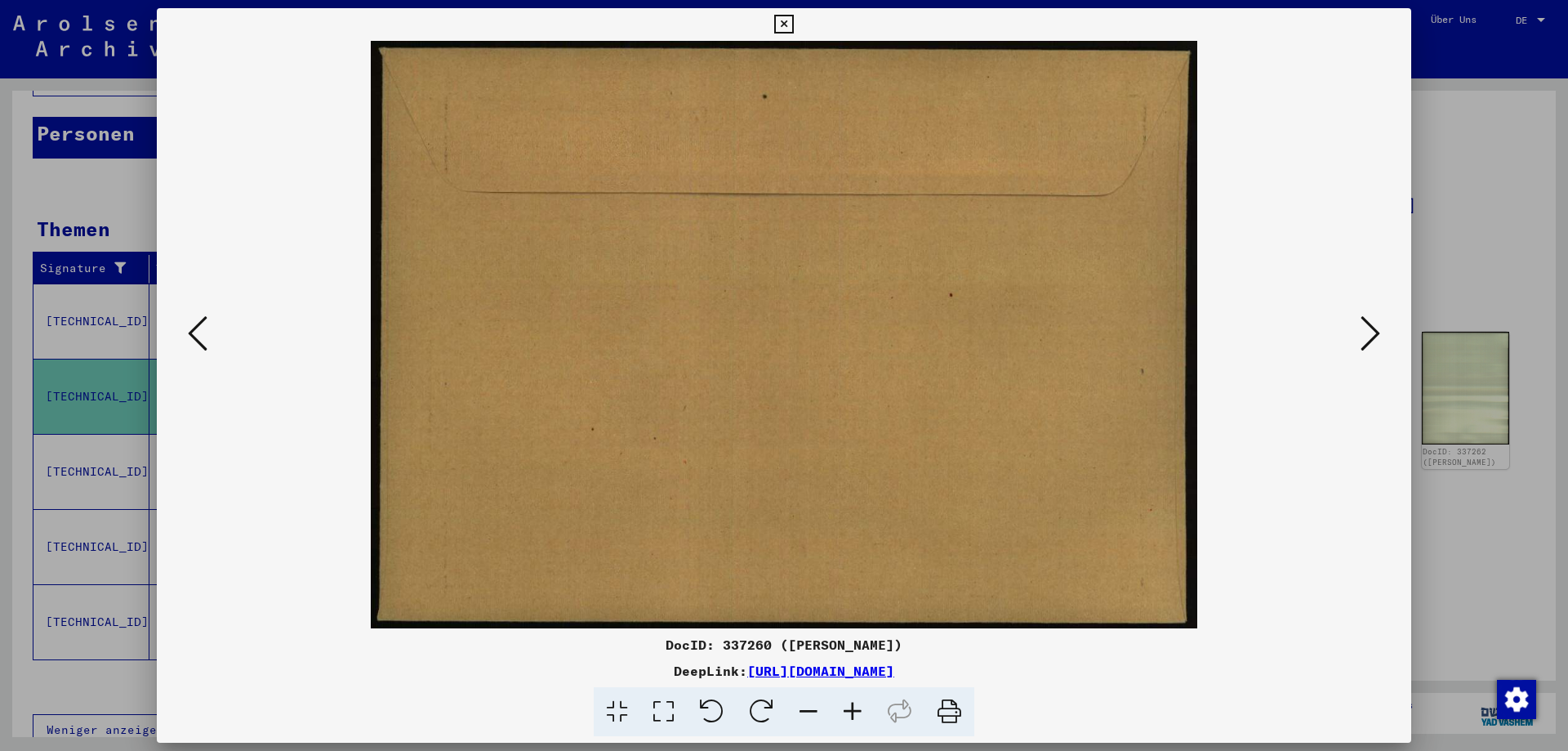
click at [1373, 342] on icon at bounding box center [1370, 333] width 19 height 40
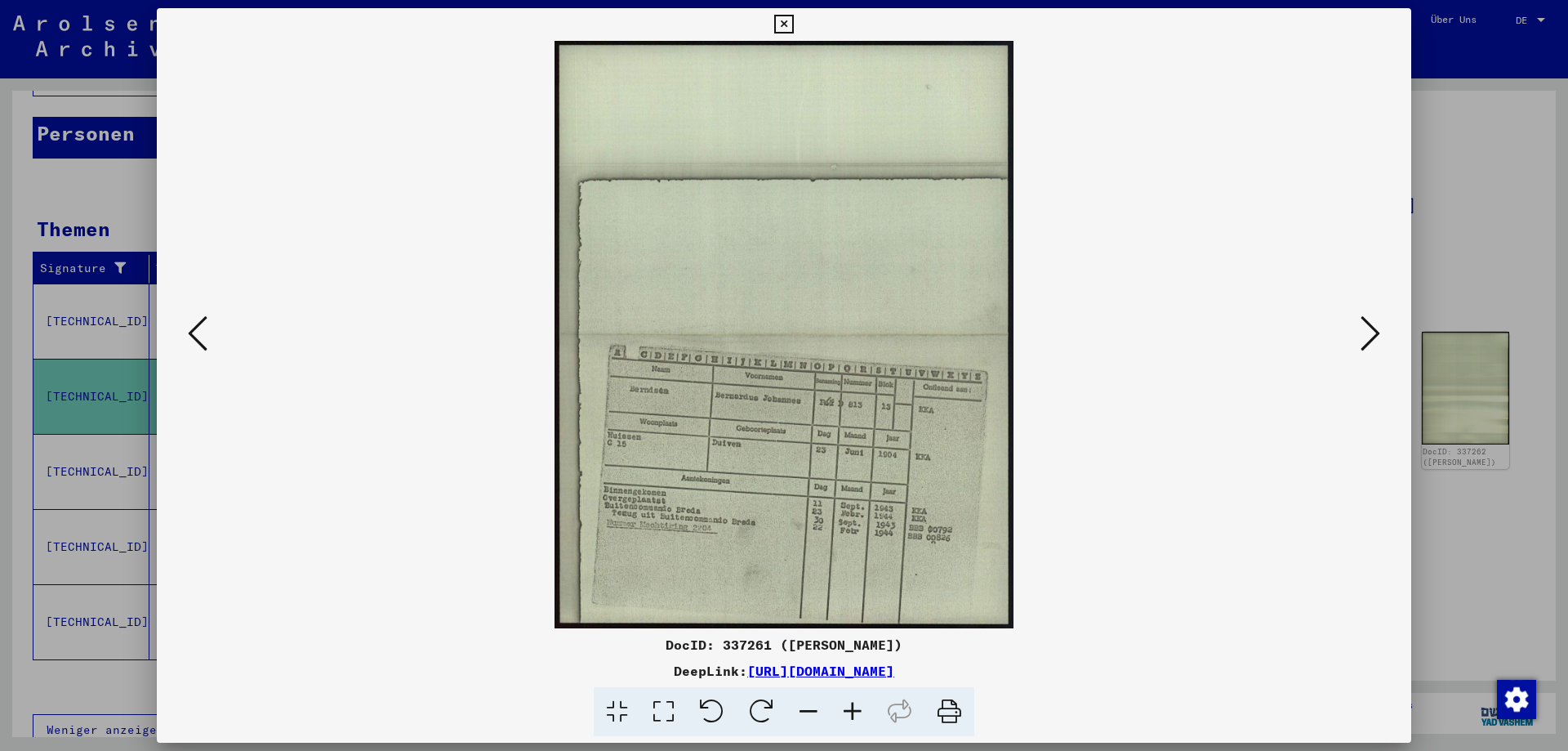
click at [793, 29] on icon at bounding box center [783, 25] width 18 height 19
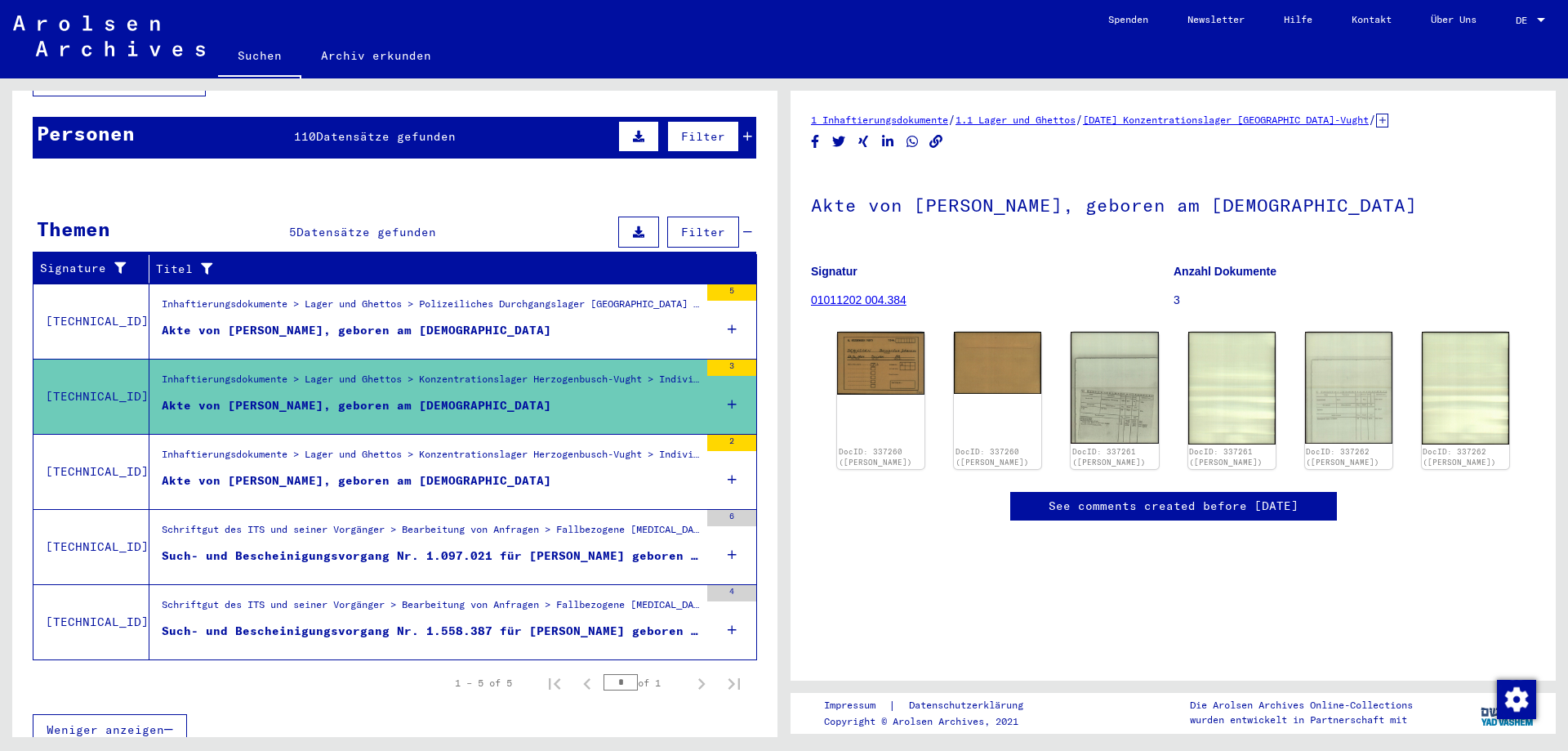
click at [291, 473] on div "Akte von [PERSON_NAME], geboren am [DEMOGRAPHIC_DATA]" at bounding box center [356, 481] width 390 height 18
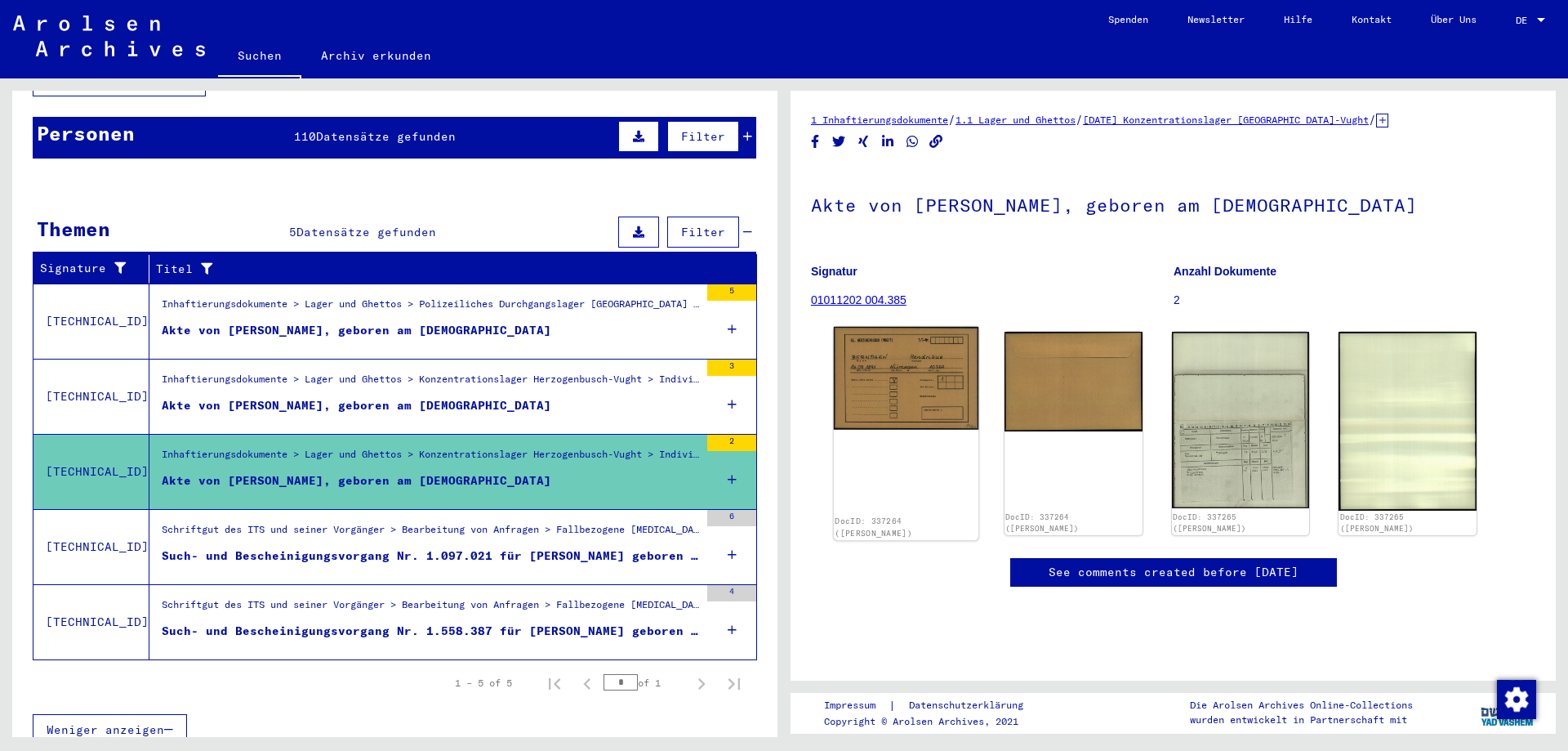
click at [893, 404] on img at bounding box center [906, 378] width 145 height 103
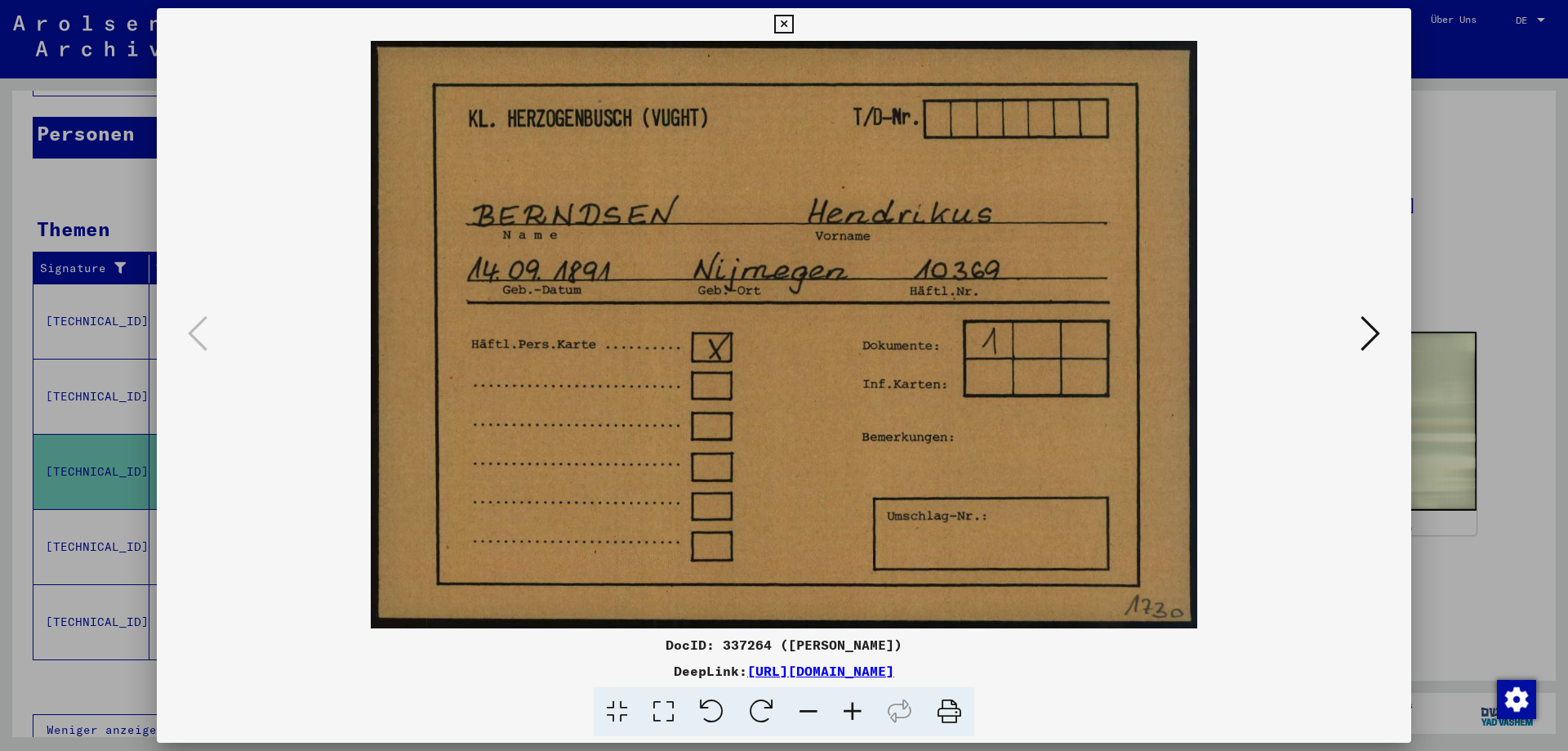
click at [1372, 336] on icon at bounding box center [1370, 333] width 19 height 40
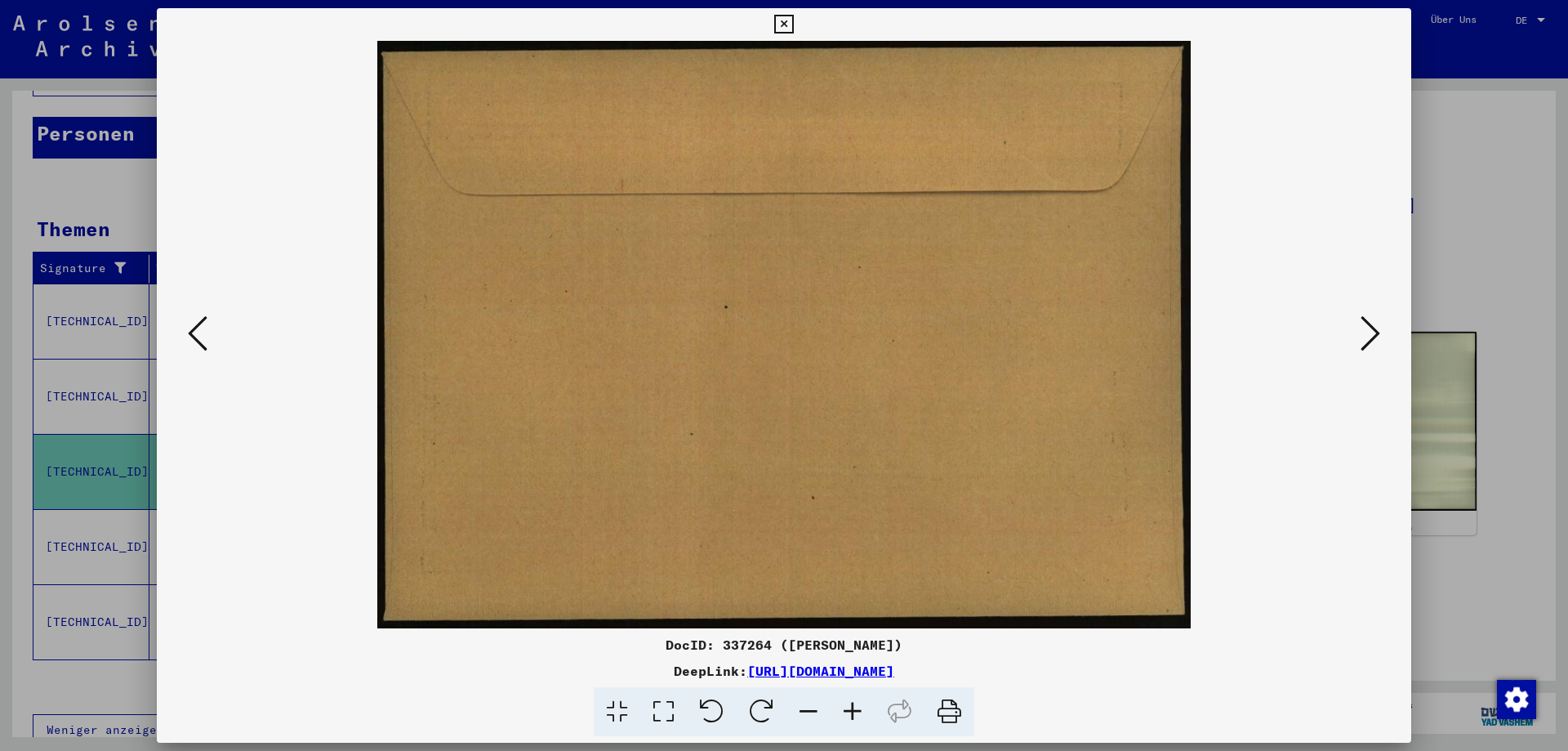
click at [1372, 336] on icon at bounding box center [1370, 333] width 19 height 40
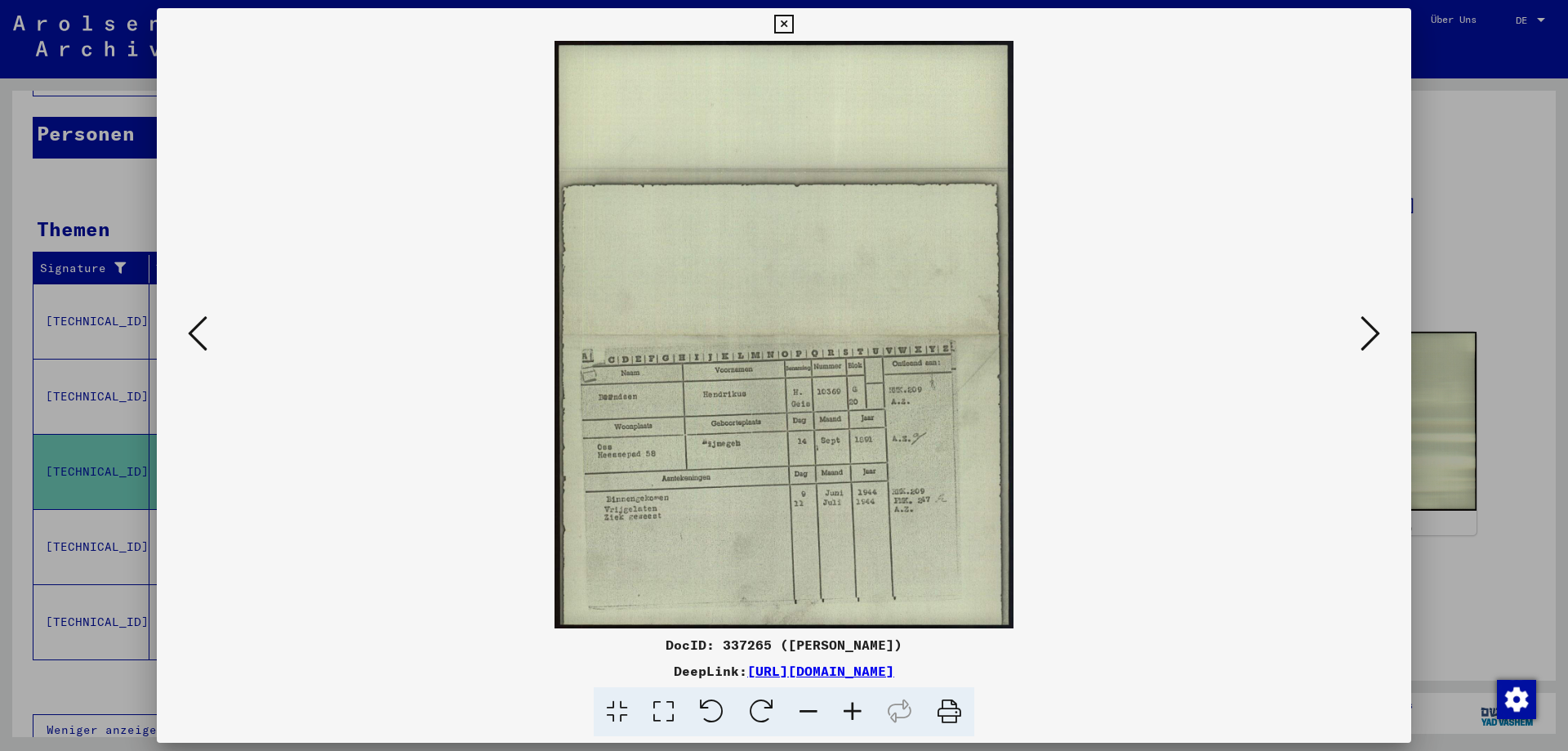
click at [1372, 336] on icon at bounding box center [1370, 333] width 19 height 40
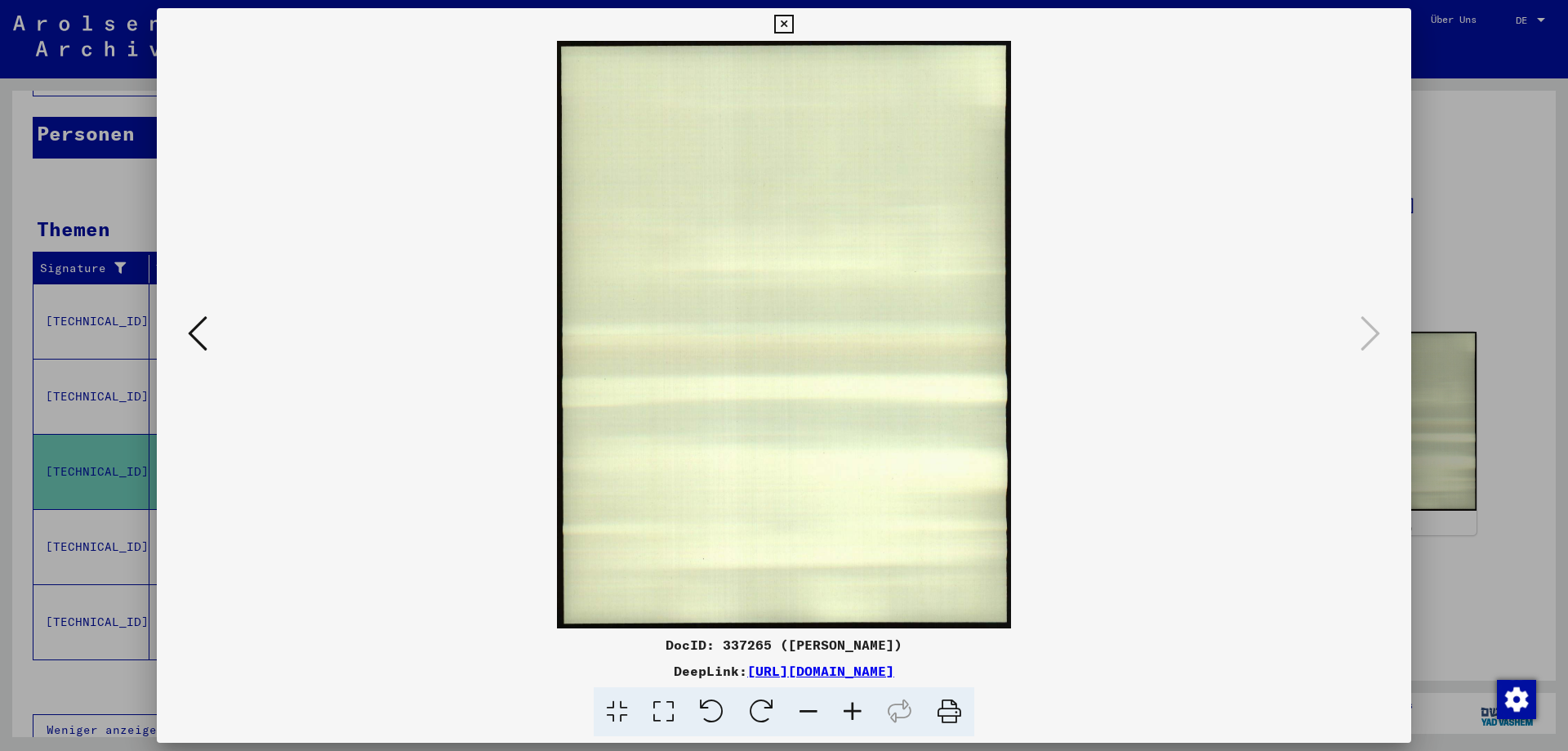
click at [793, 30] on icon at bounding box center [783, 25] width 18 height 19
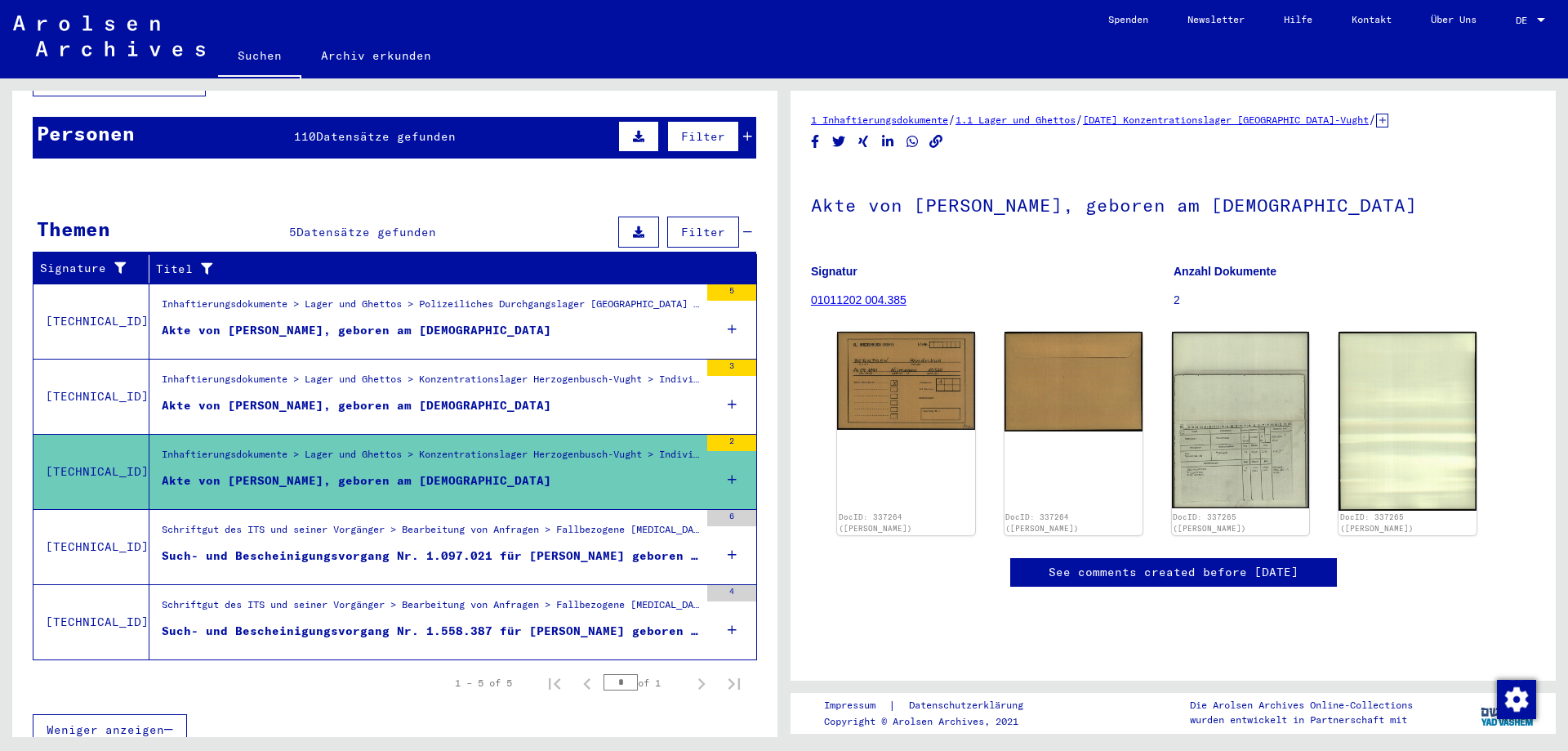
click at [261, 547] on div "Such- und Bescheinigungsvorgang Nr. 1.097.021 für [PERSON_NAME] geboren [DEMOGR…" at bounding box center [430, 556] width 537 height 18
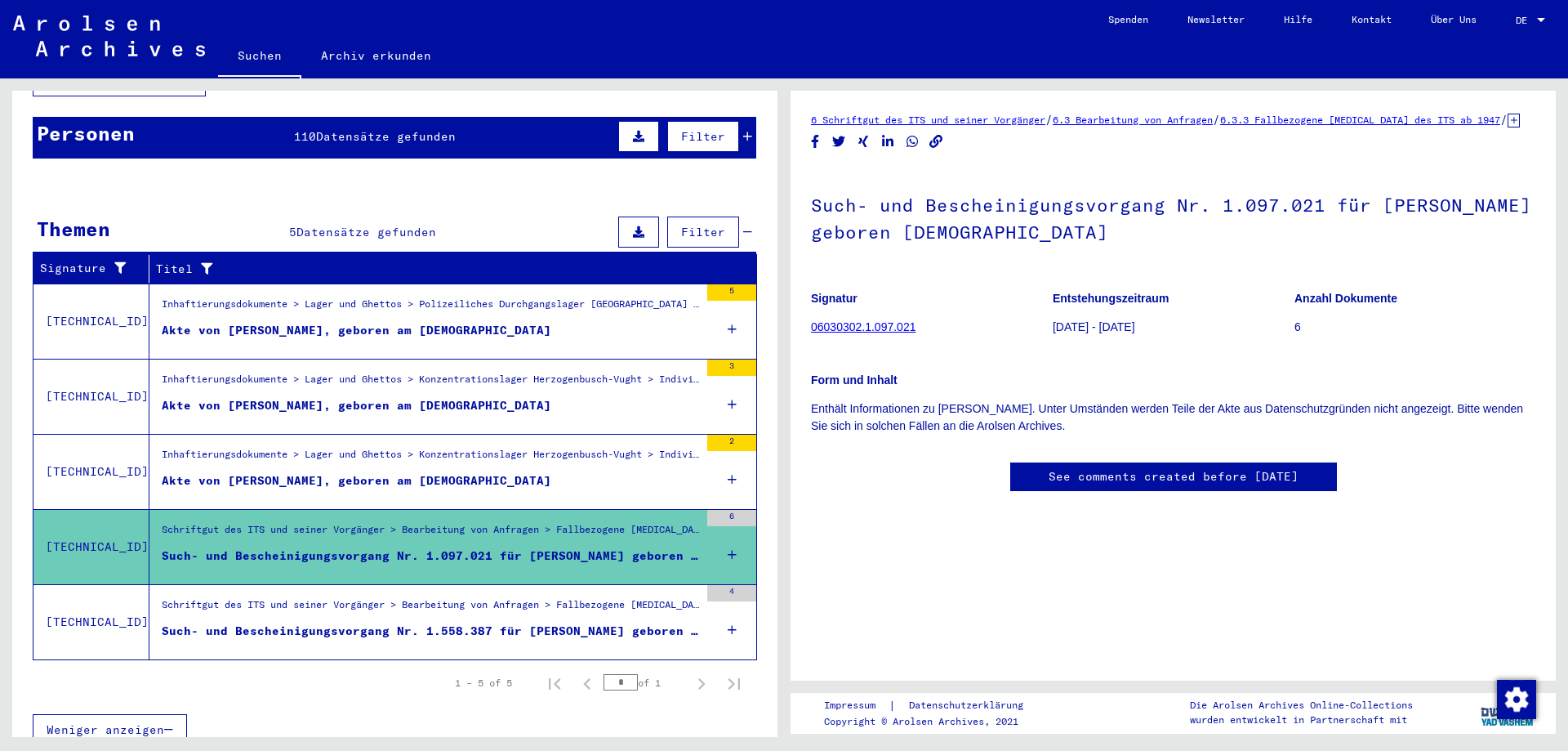
click at [330, 623] on div "Such- und Bescheinigungsvorgang Nr. 1.558.387 für [PERSON_NAME] geboren [DEMOGR…" at bounding box center [430, 632] width 537 height 18
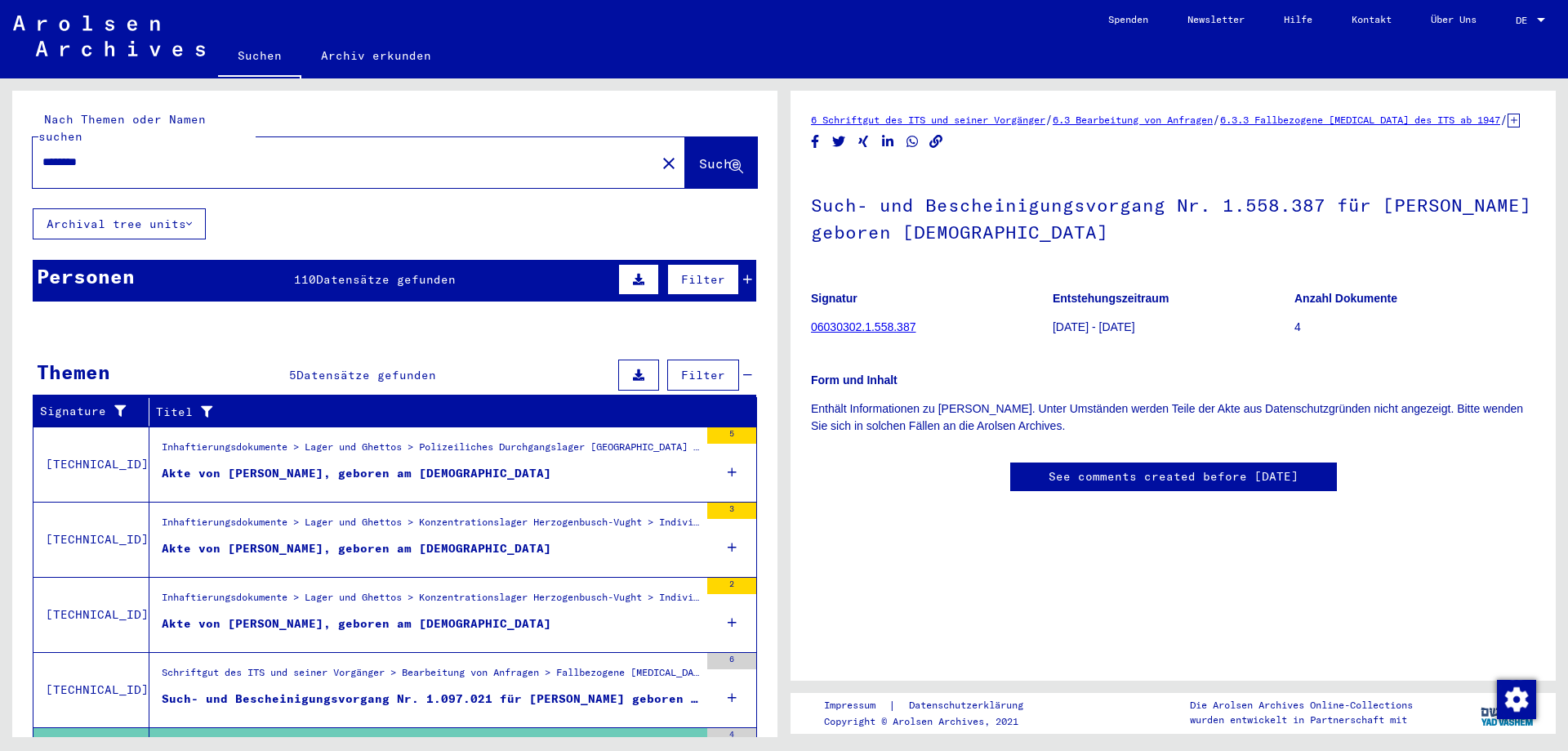
click at [425, 272] on span "Datensätze gefunden" at bounding box center [385, 279] width 140 height 15
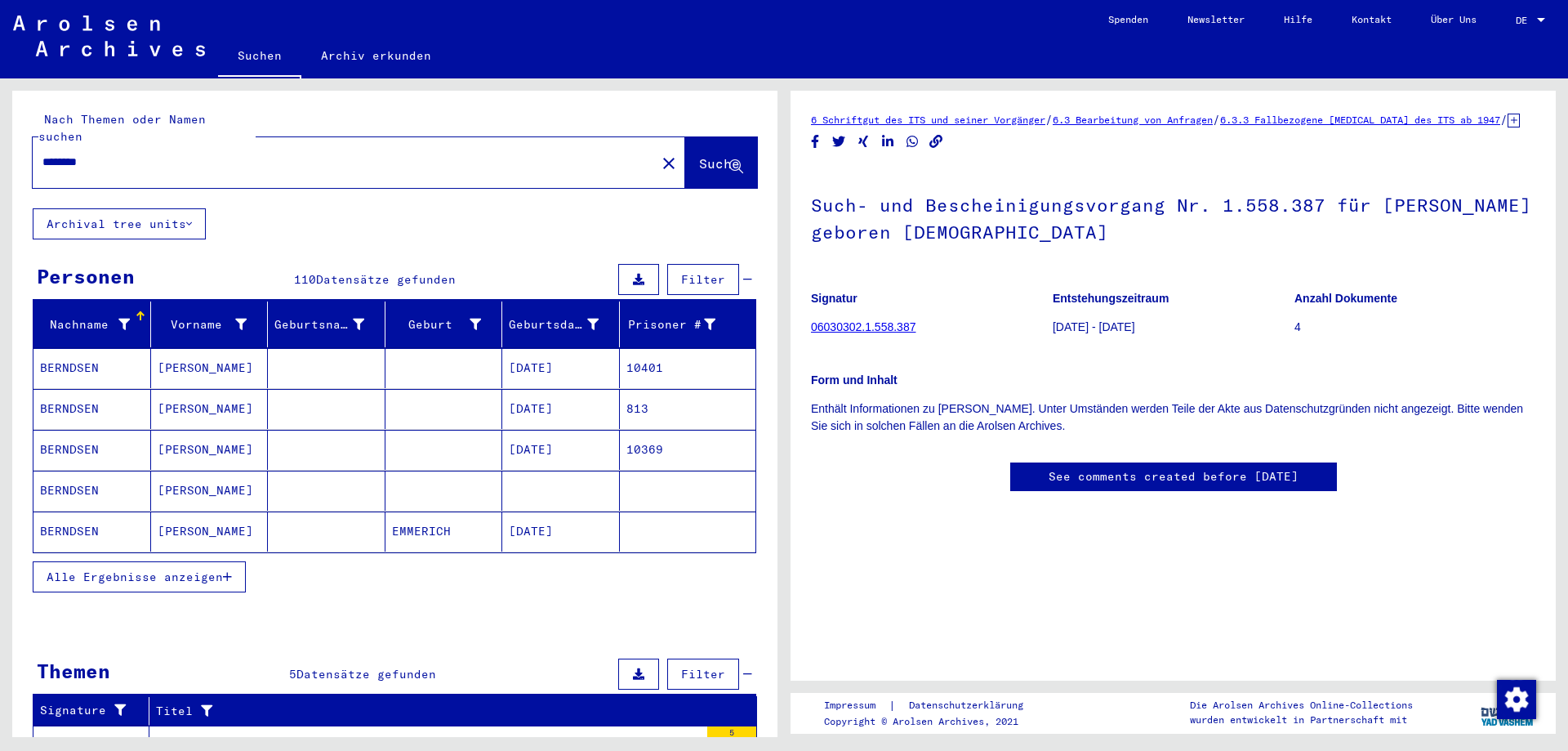
click at [152, 569] on span "Alle Ergebnisse anzeigen" at bounding box center [134, 576] width 176 height 15
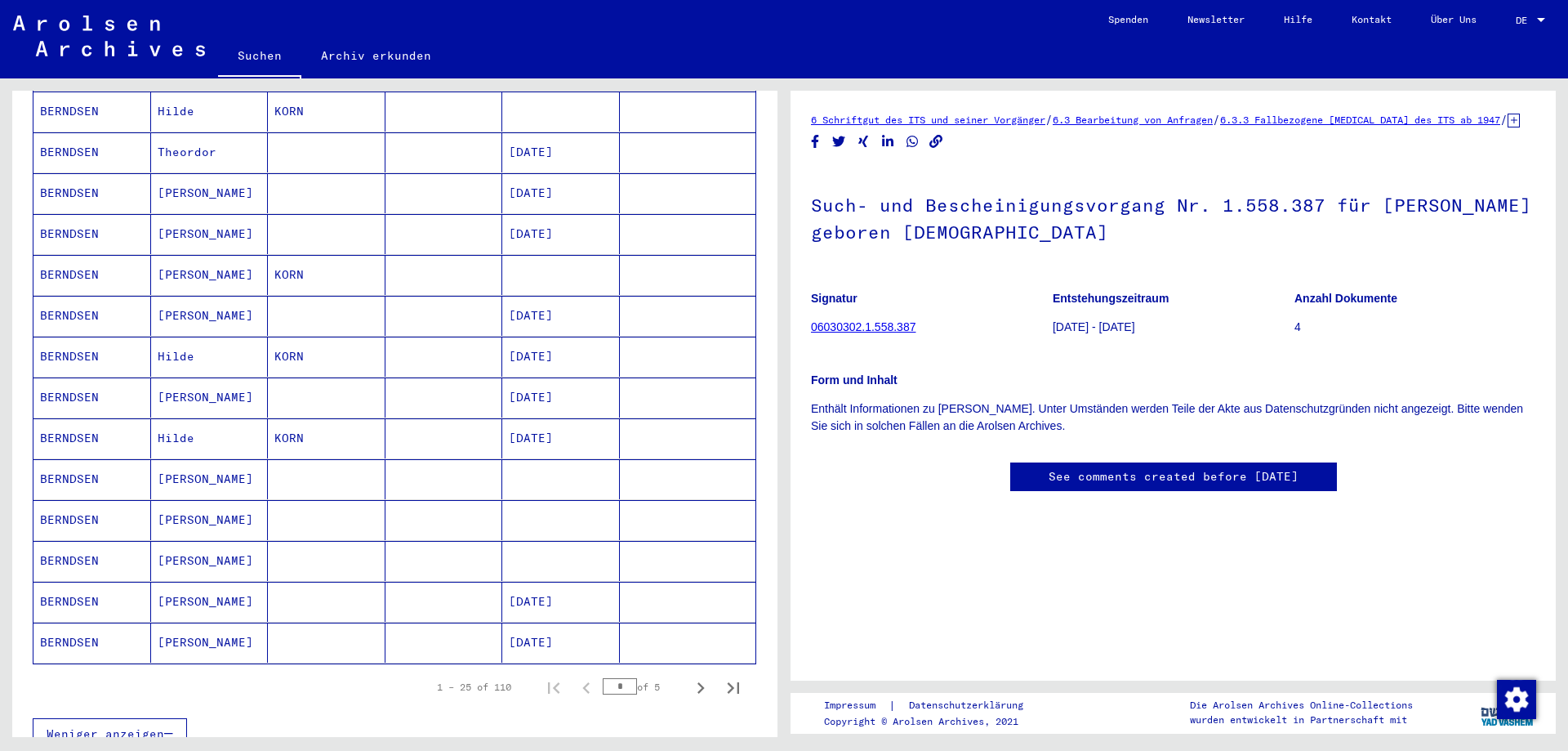
scroll to position [617, 0]
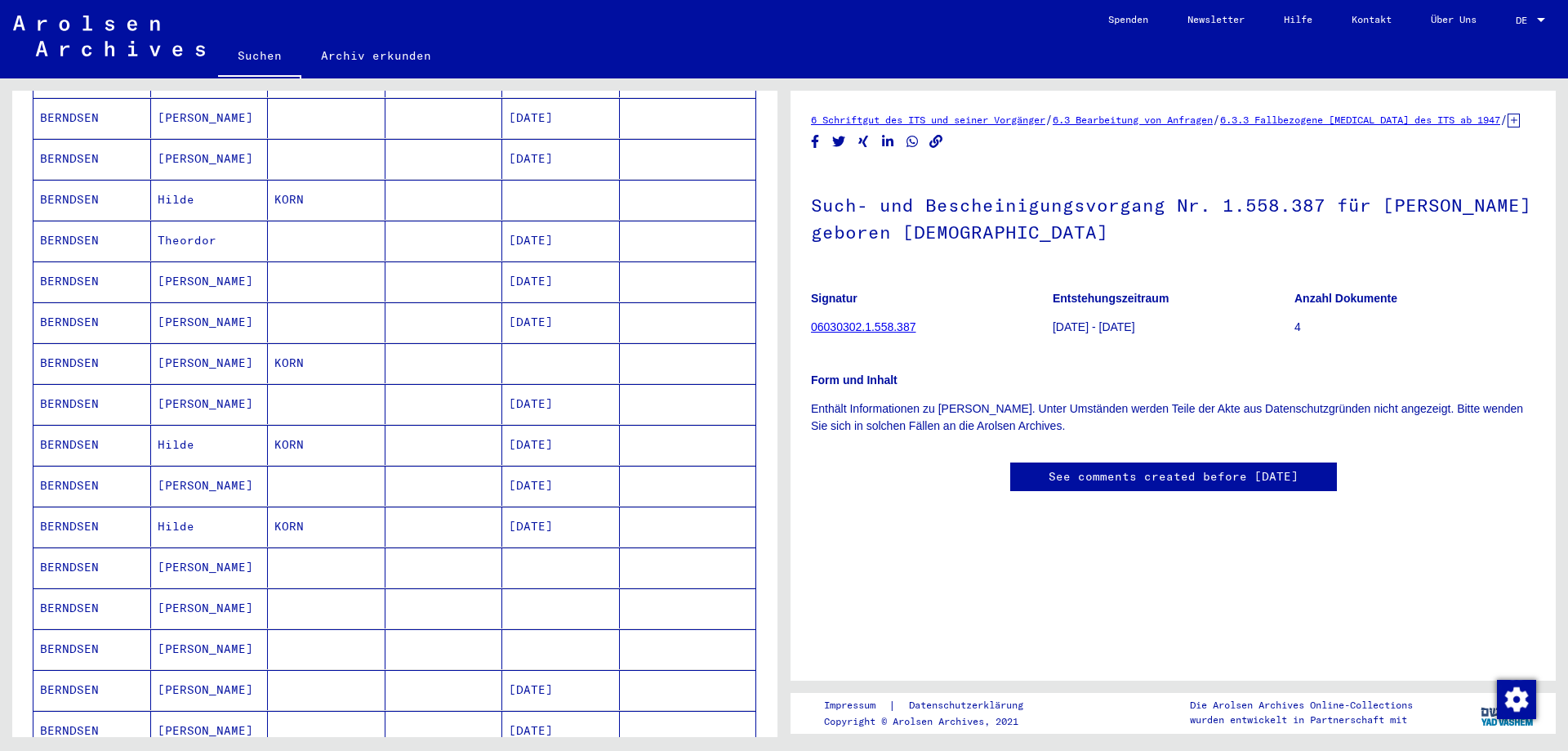
click at [53, 511] on mat-cell "BERNDSEN" at bounding box center [92, 527] width 118 height 40
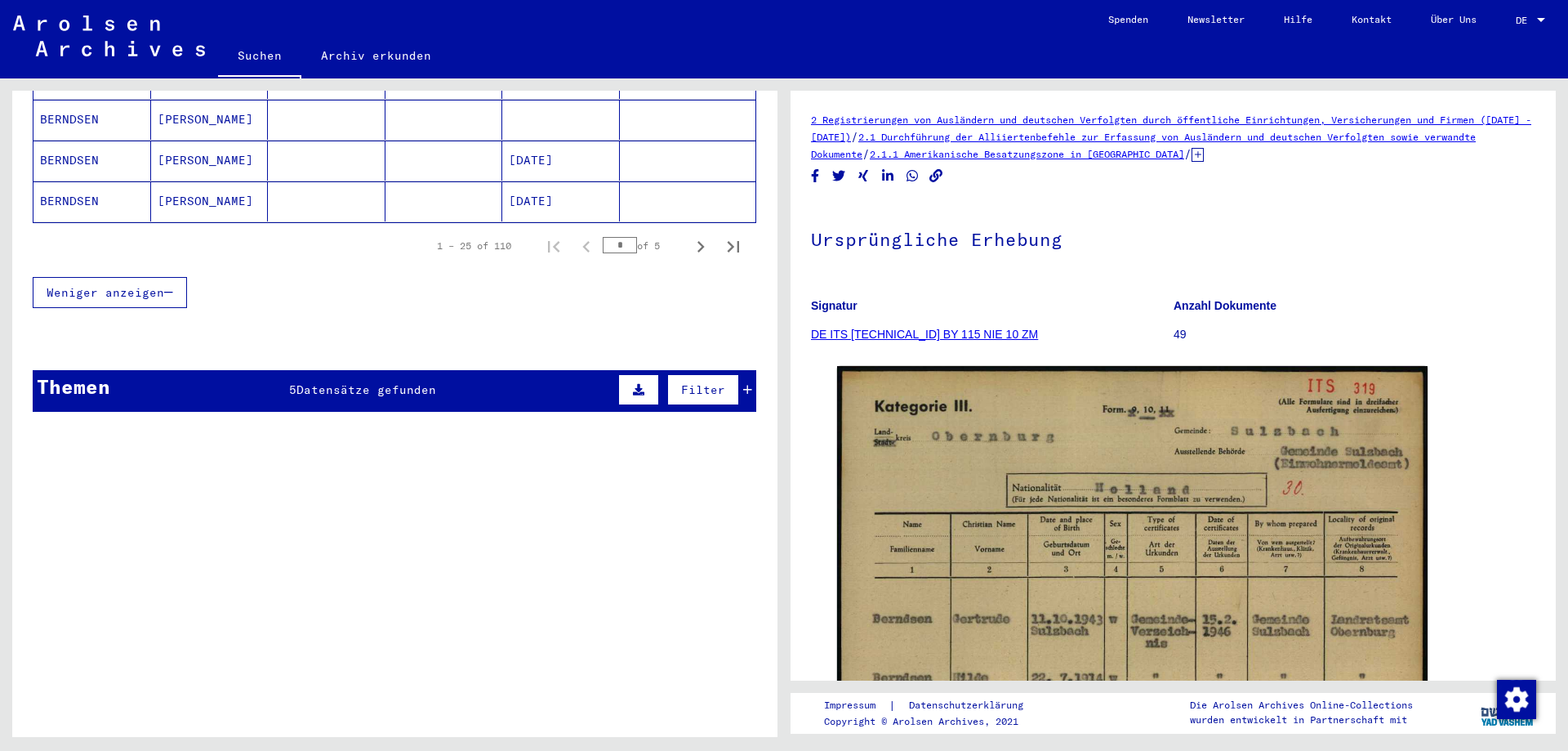
scroll to position [883, 0]
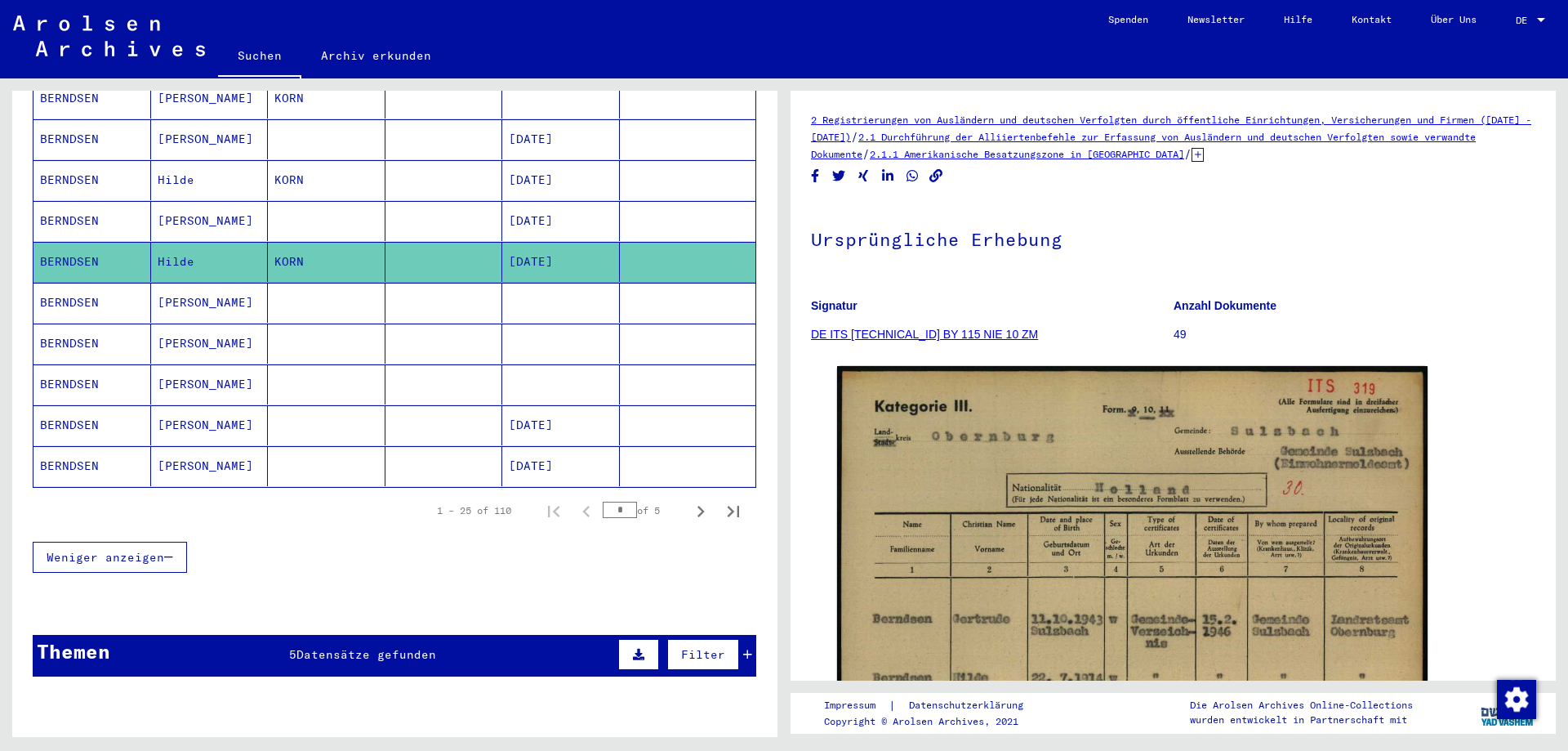
click at [173, 446] on mat-cell "[PERSON_NAME]" at bounding box center [210, 466] width 118 height 40
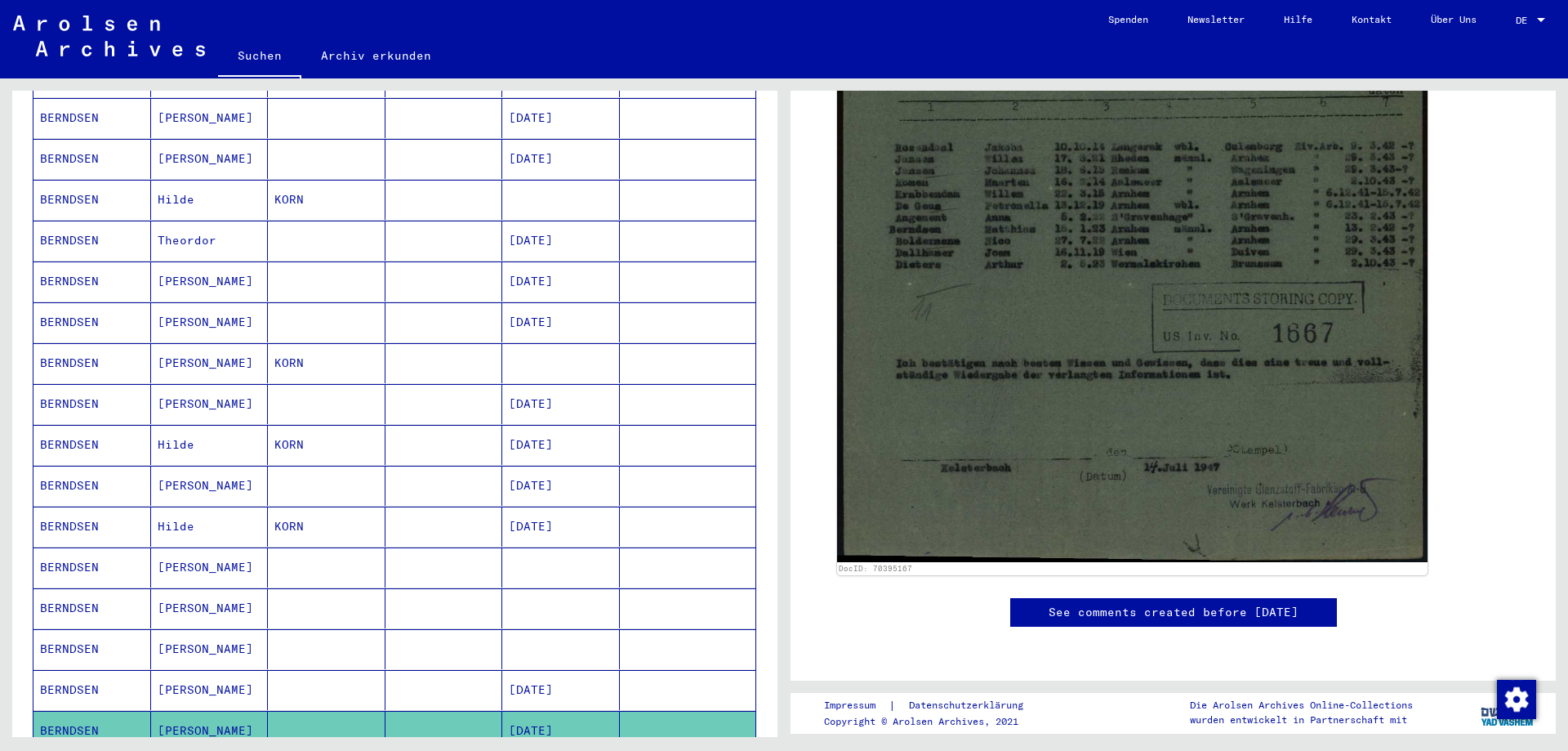
scroll to position [1059, 0]
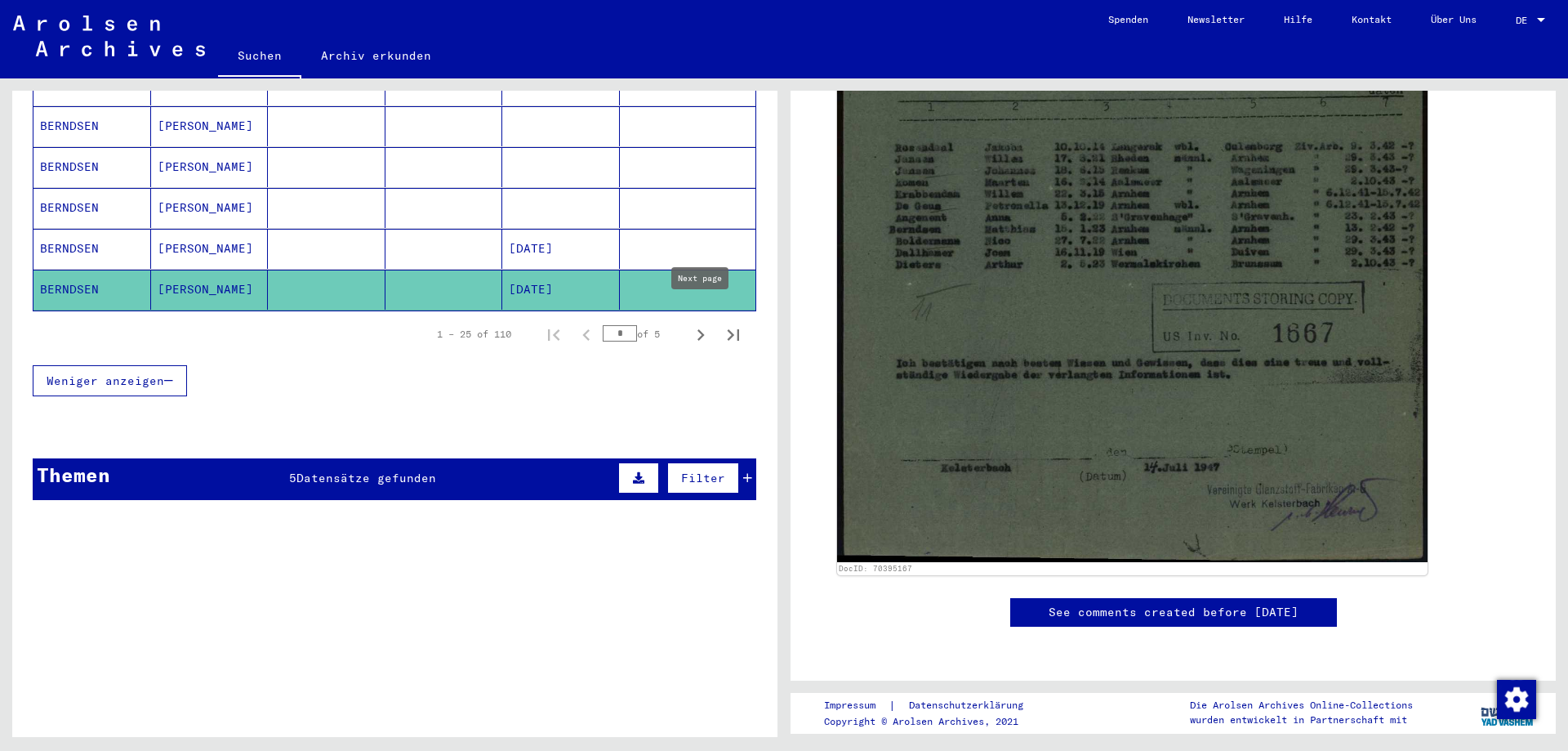
click at [701, 323] on icon "Next page" at bounding box center [701, 335] width 23 height 23
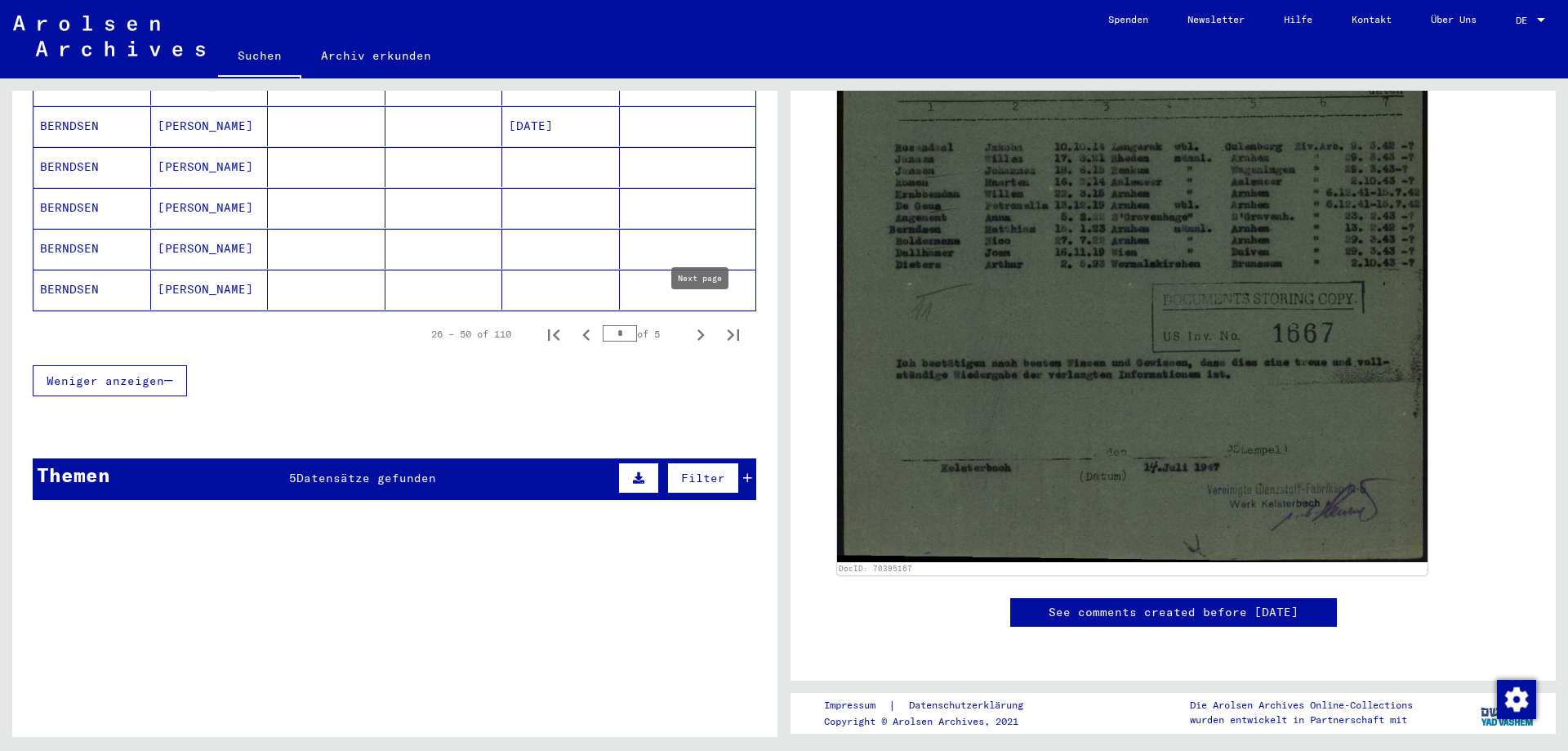
click at [690, 323] on icon "Next page" at bounding box center [701, 335] width 23 height 23
click at [698, 329] on icon "Next page" at bounding box center [701, 335] width 7 height 11
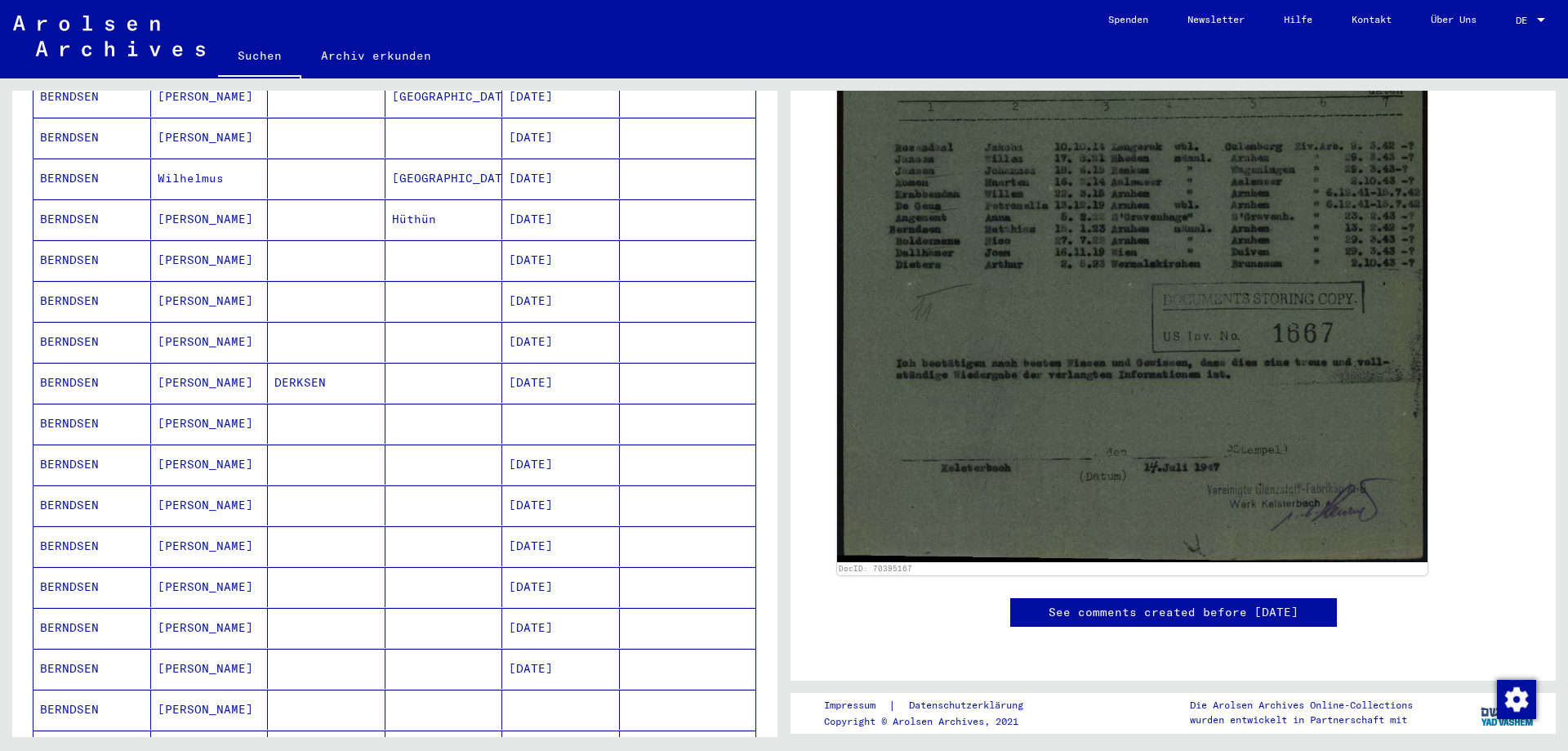
scroll to position [88, 0]
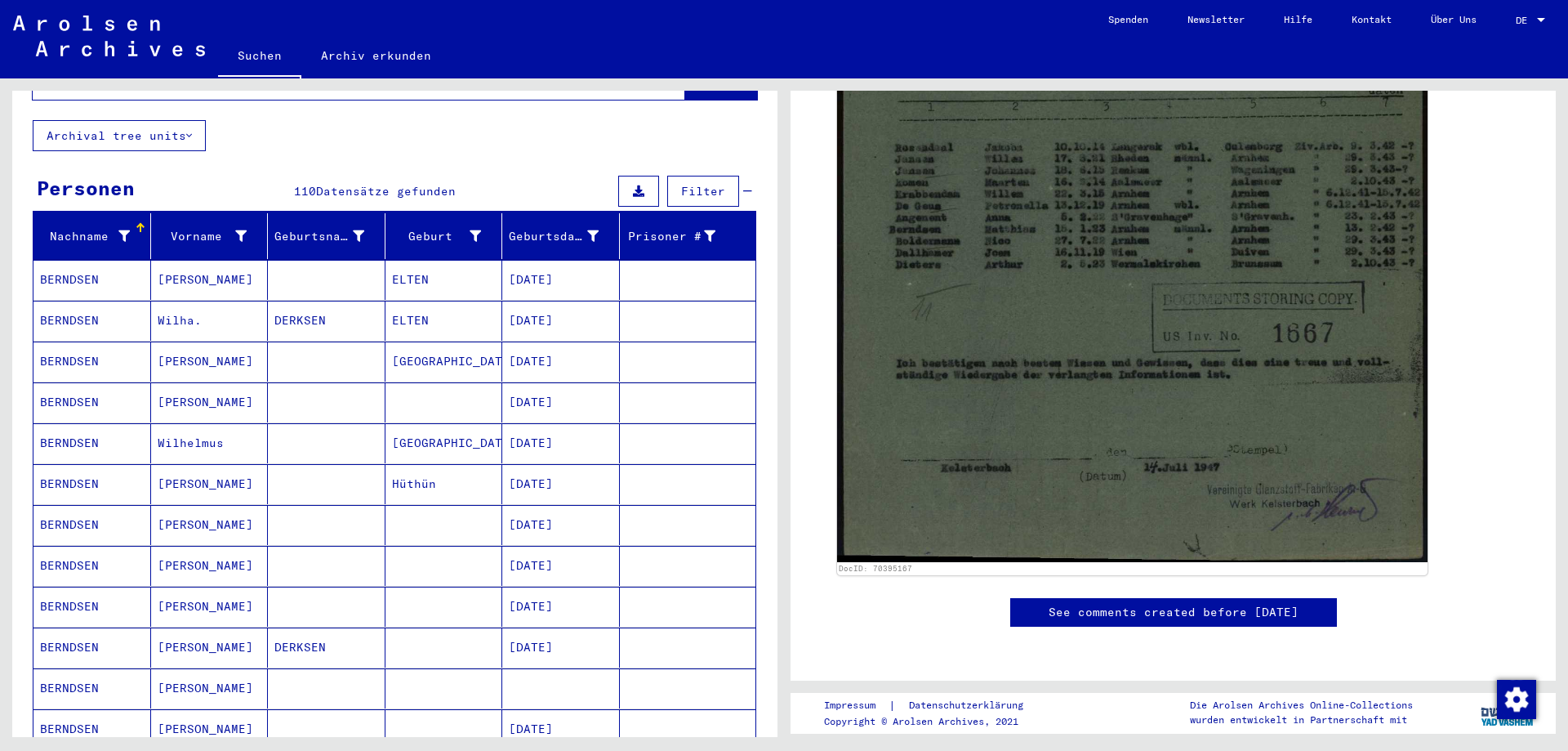
click at [59, 264] on mat-cell "BERNDSEN" at bounding box center [92, 280] width 118 height 40
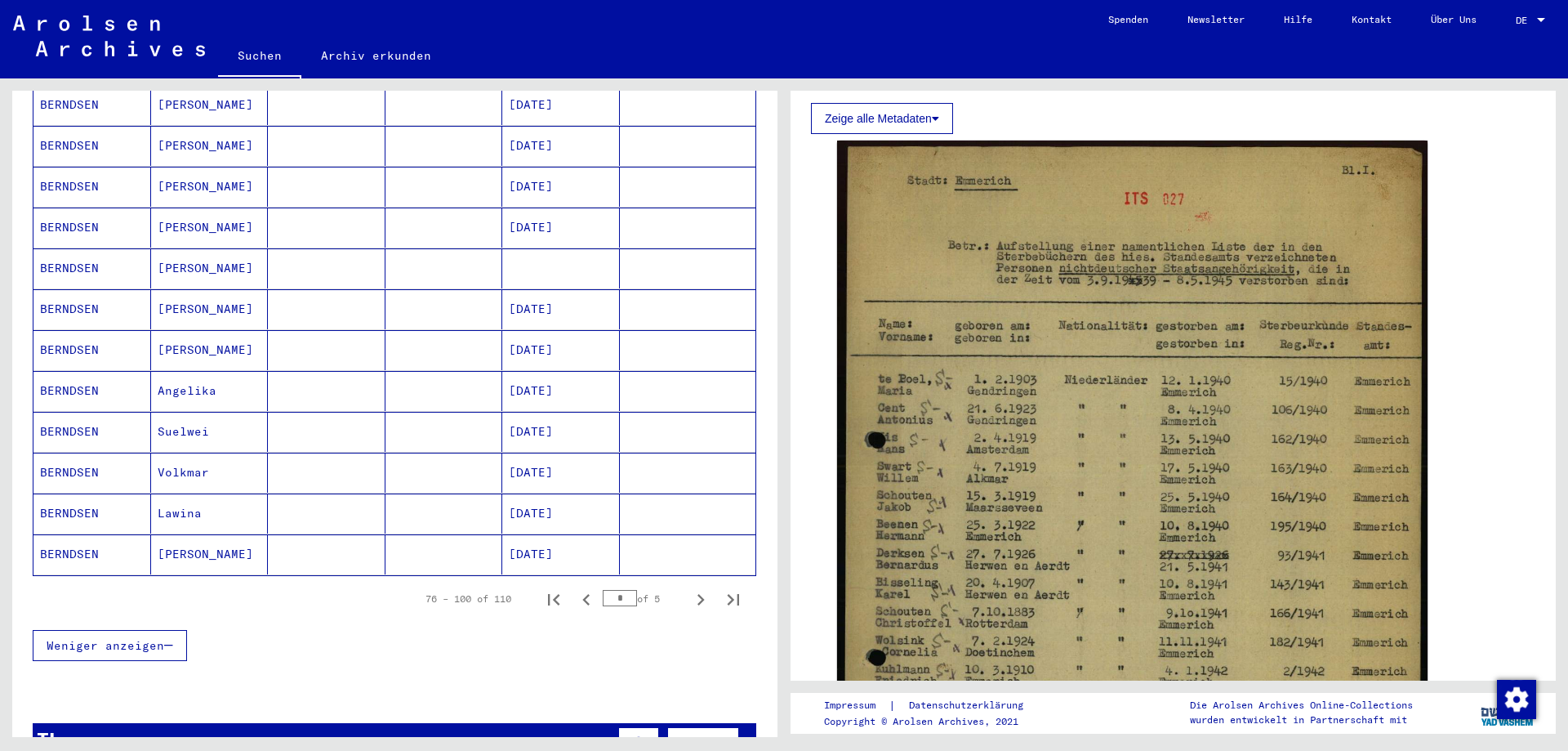
scroll to position [1147, 0]
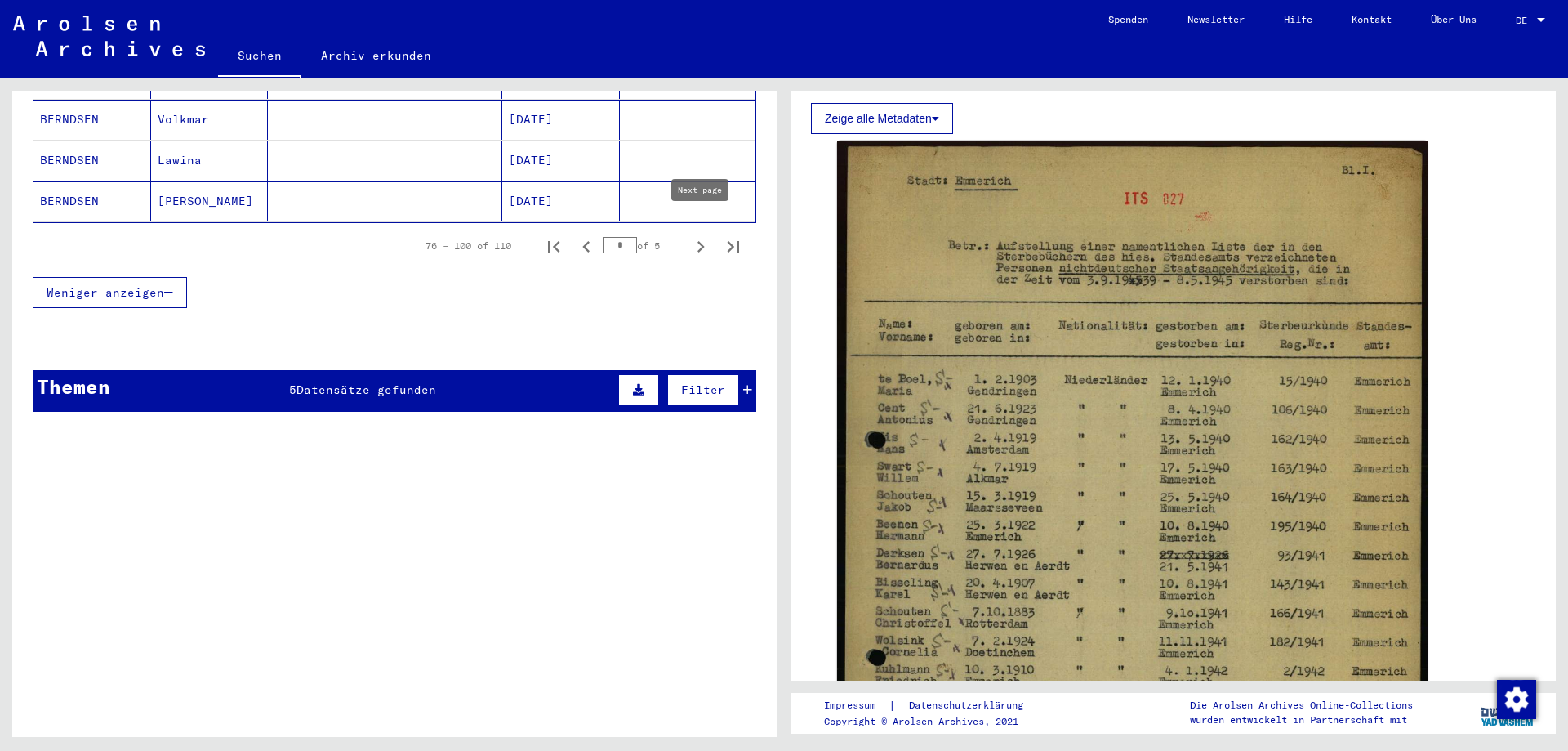
click at [693, 235] on icon "Next page" at bounding box center [701, 247] width 23 height 23
type input "*"
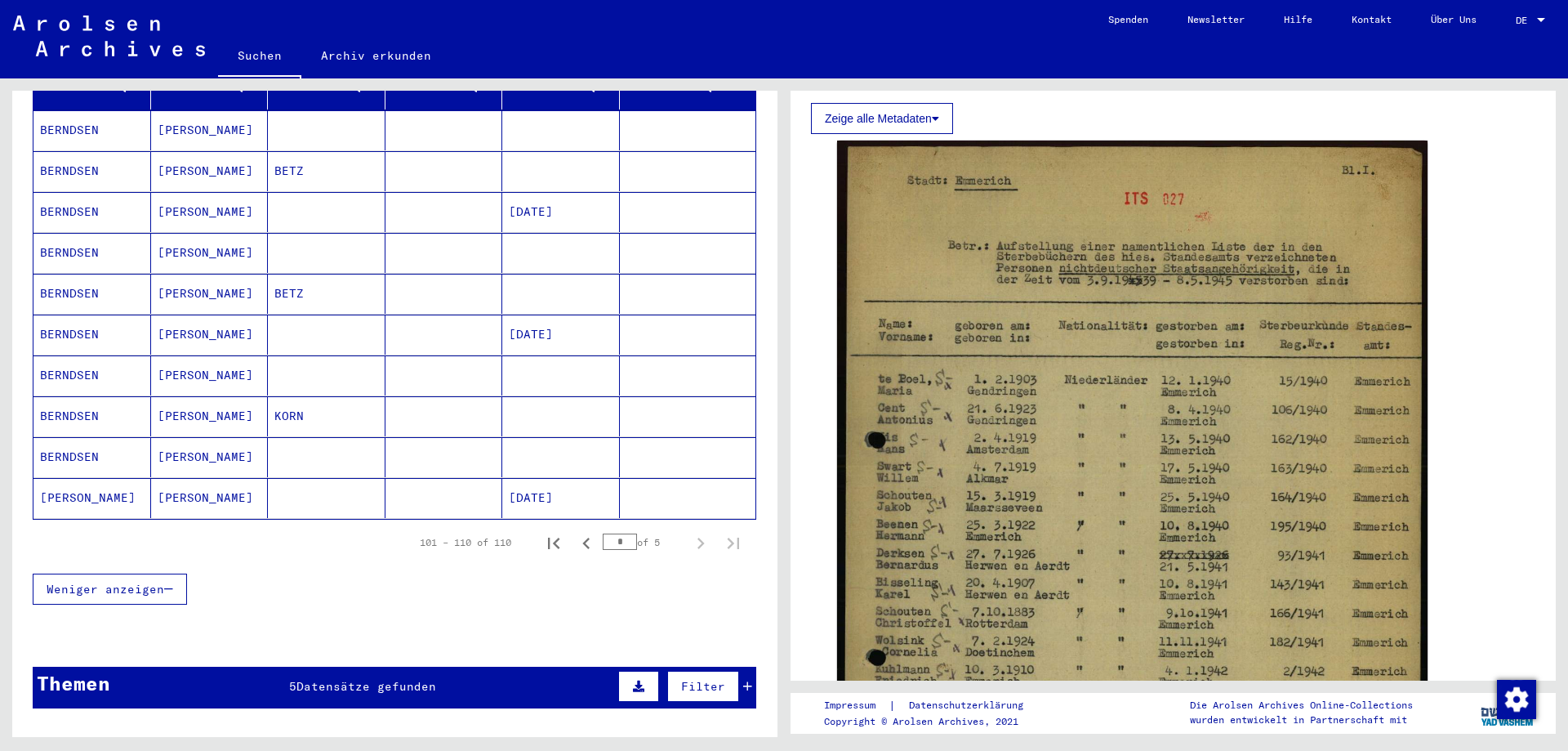
scroll to position [149, 0]
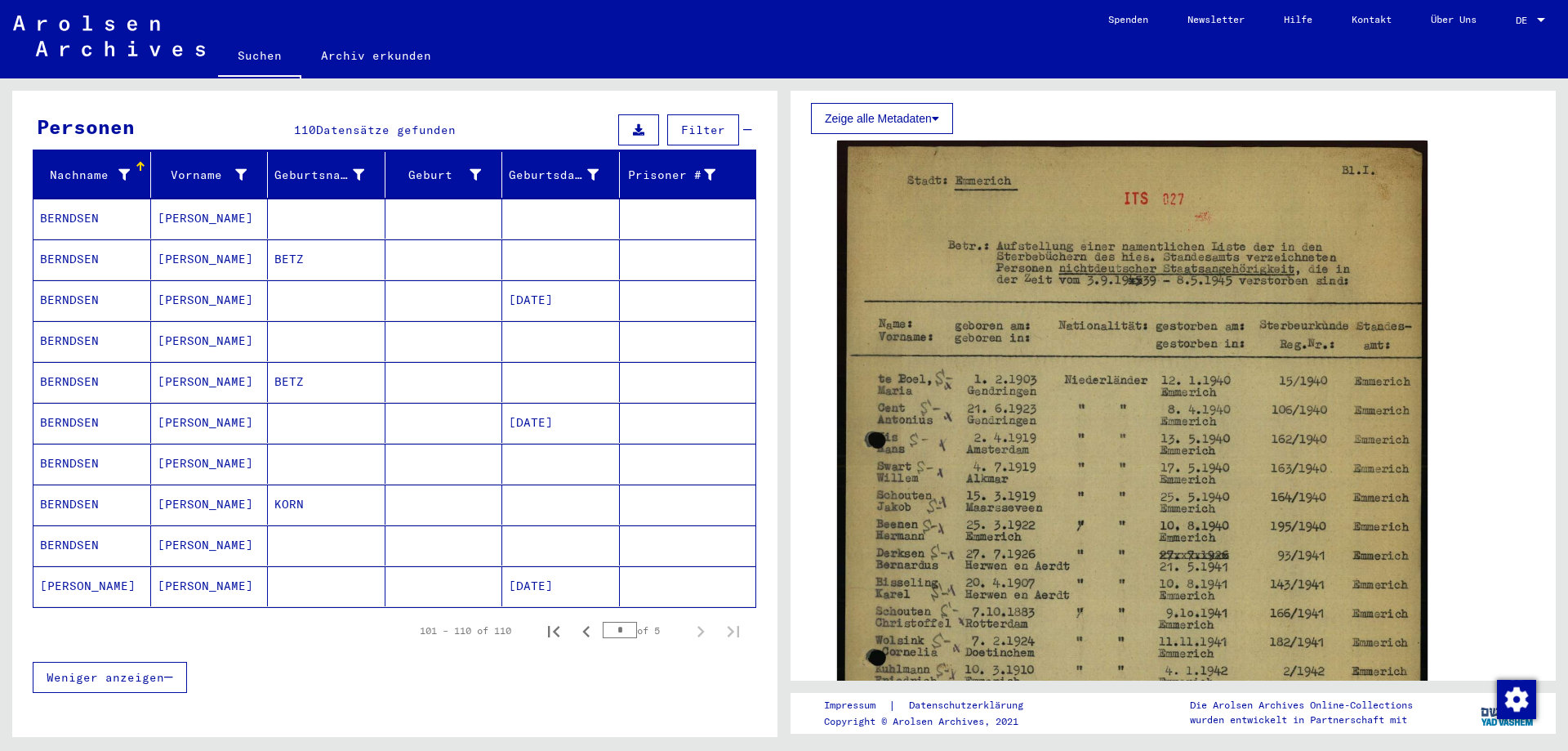
click at [198, 407] on mat-cell "[PERSON_NAME]" at bounding box center [210, 423] width 118 height 40
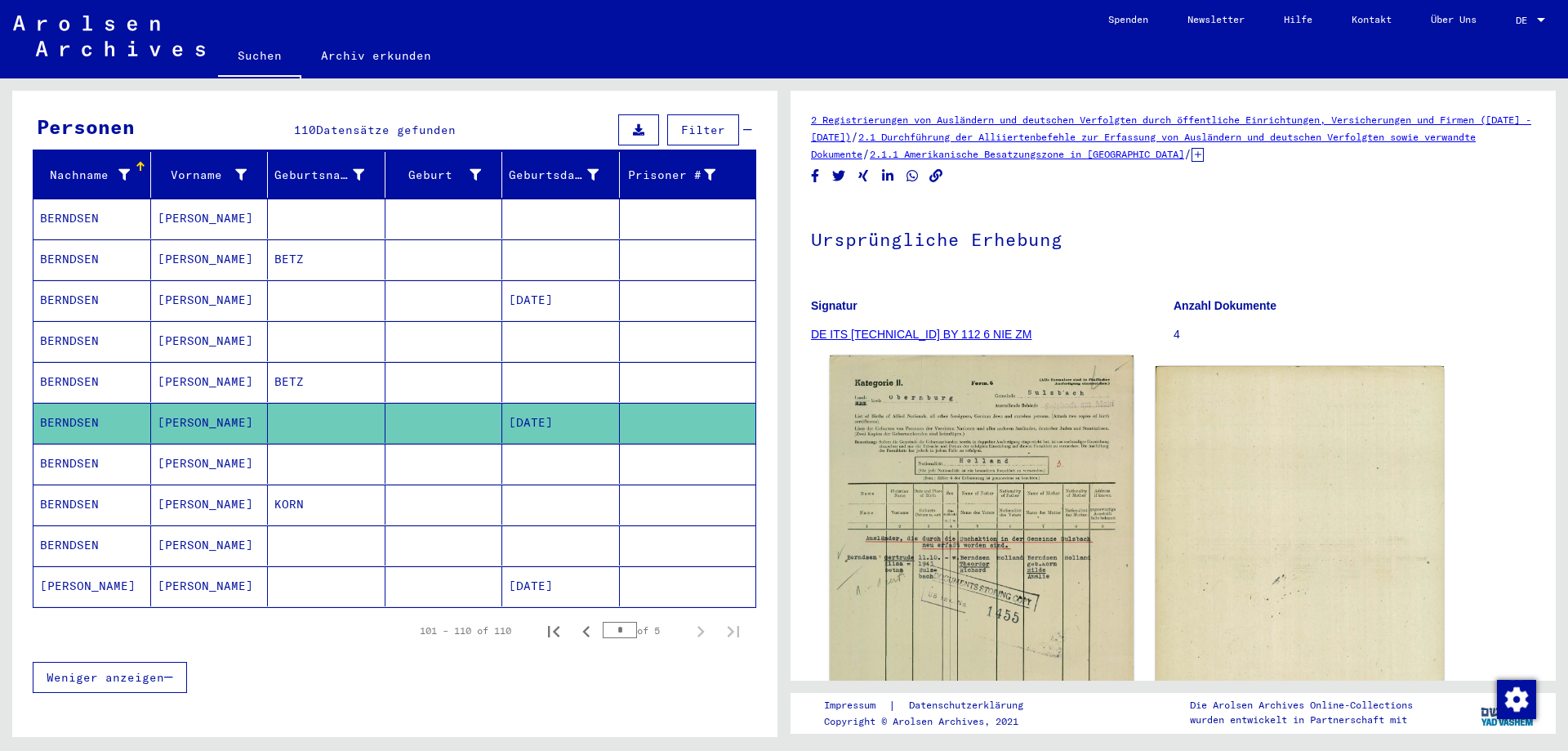
click at [965, 460] on img at bounding box center [981, 574] width 303 height 436
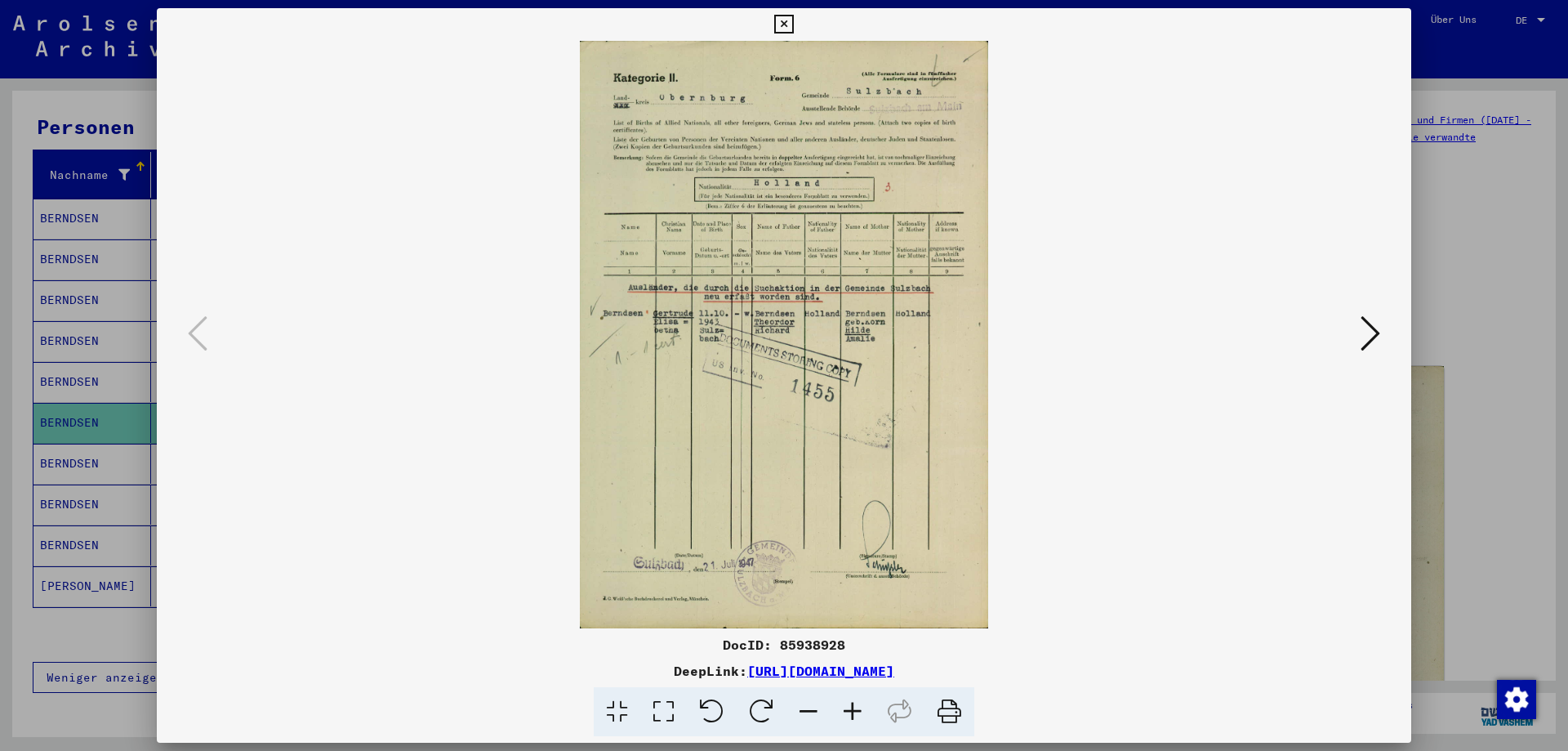
click at [780, 247] on img at bounding box center [784, 335] width 1143 height 588
click at [798, 36] on button at bounding box center [783, 24] width 29 height 32
